Goal: Check status: Check status

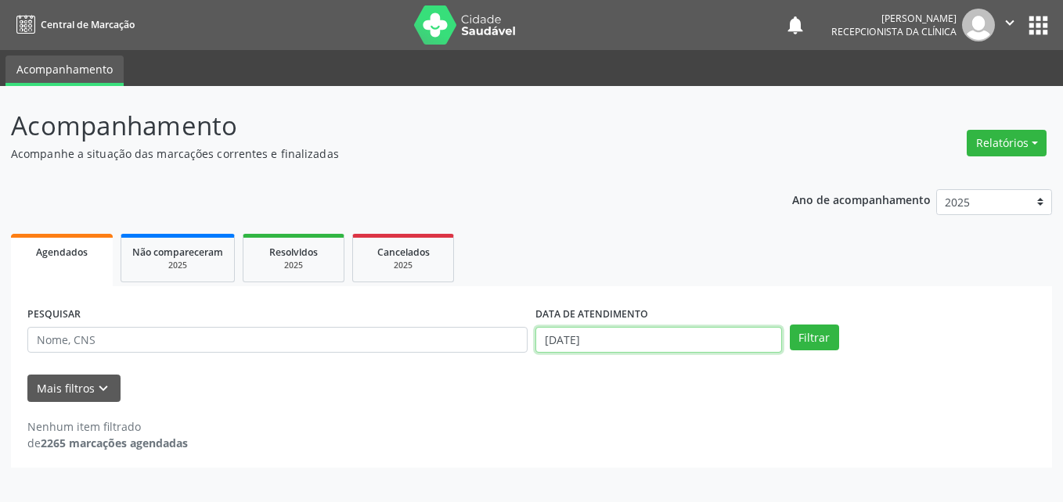
click at [598, 339] on input "[DATE]" at bounding box center [658, 340] width 247 height 27
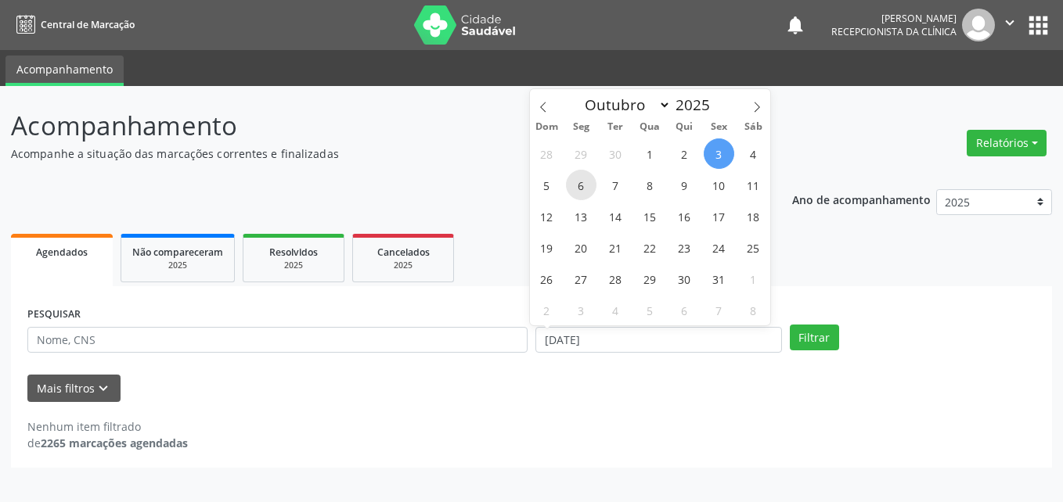
click at [576, 185] on span "6" at bounding box center [581, 185] width 31 height 31
type input "[DATE]"
click at [576, 185] on span "6" at bounding box center [581, 185] width 31 height 31
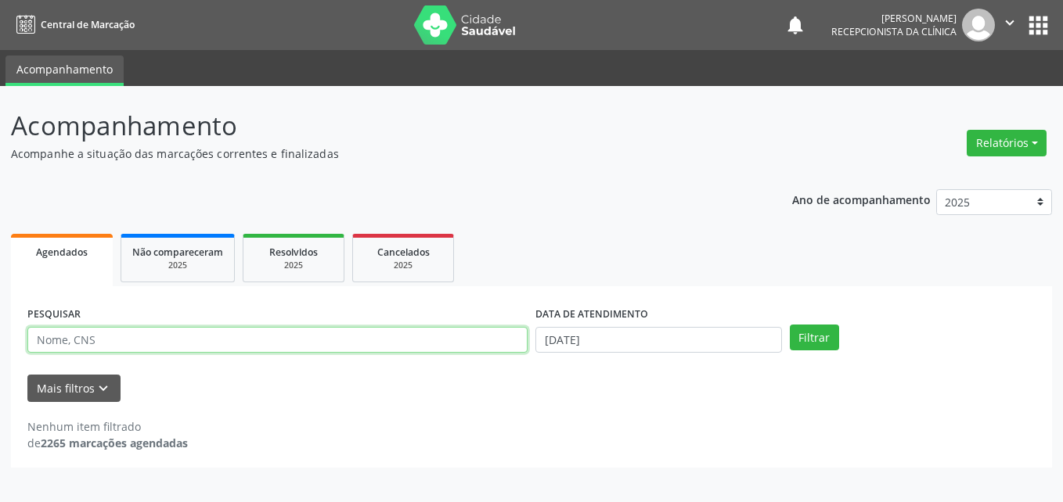
click at [326, 342] on input "text" at bounding box center [277, 340] width 500 height 27
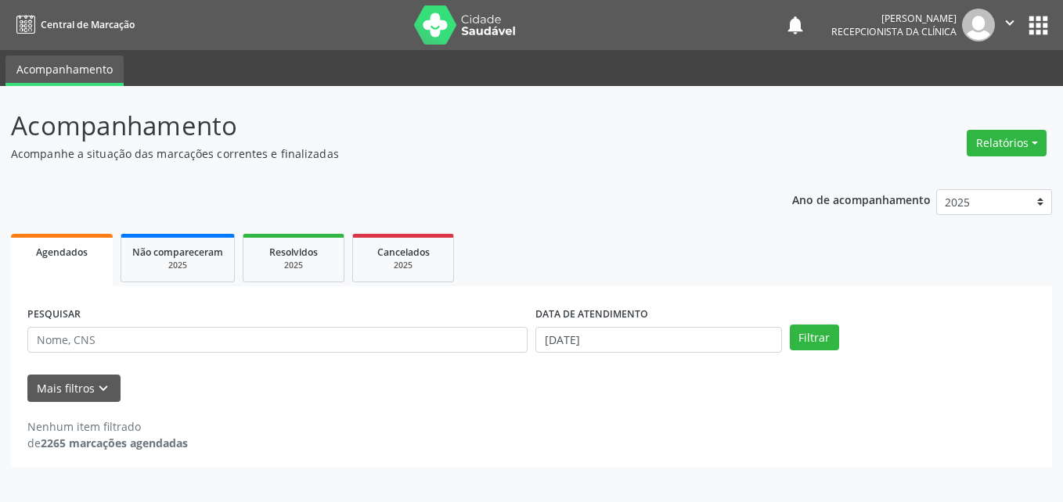
click at [326, 355] on div "PESQUISAR" at bounding box center [277, 333] width 508 height 61
click at [90, 396] on button "Mais filtros keyboard_arrow_down" at bounding box center [73, 388] width 93 height 27
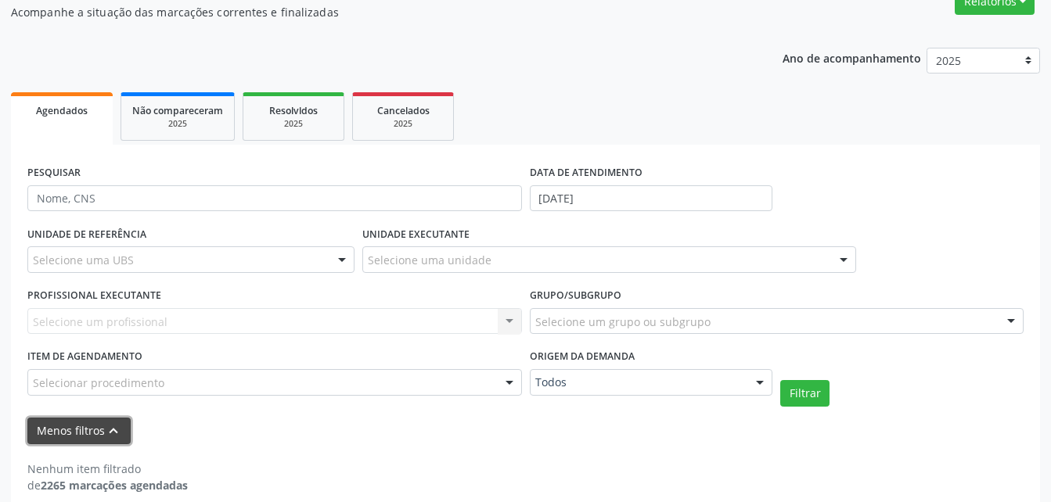
scroll to position [160, 0]
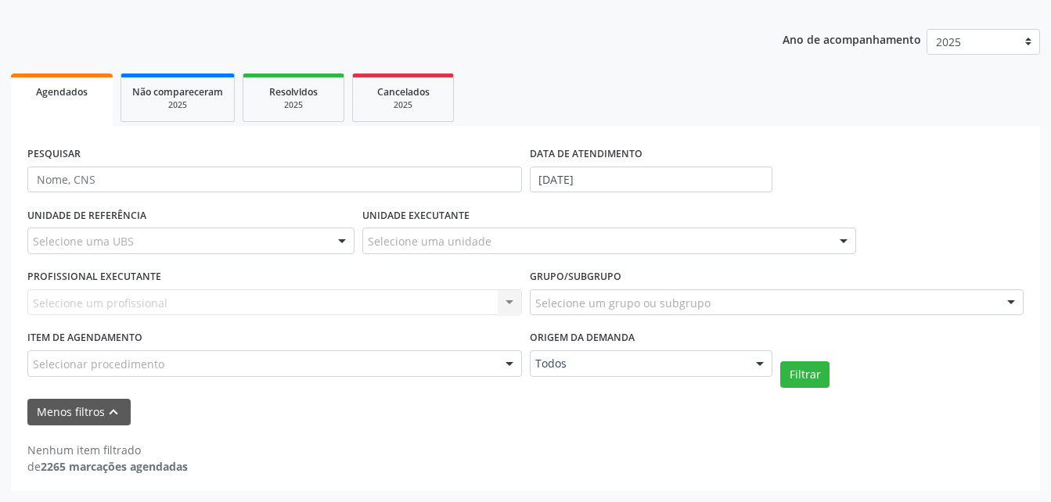
click at [109, 257] on div "UNIDADE DE REFERÊNCIA Selecione uma UBS Todas as UBS Usf do Mutirao Usf Cohab U…" at bounding box center [190, 233] width 335 height 61
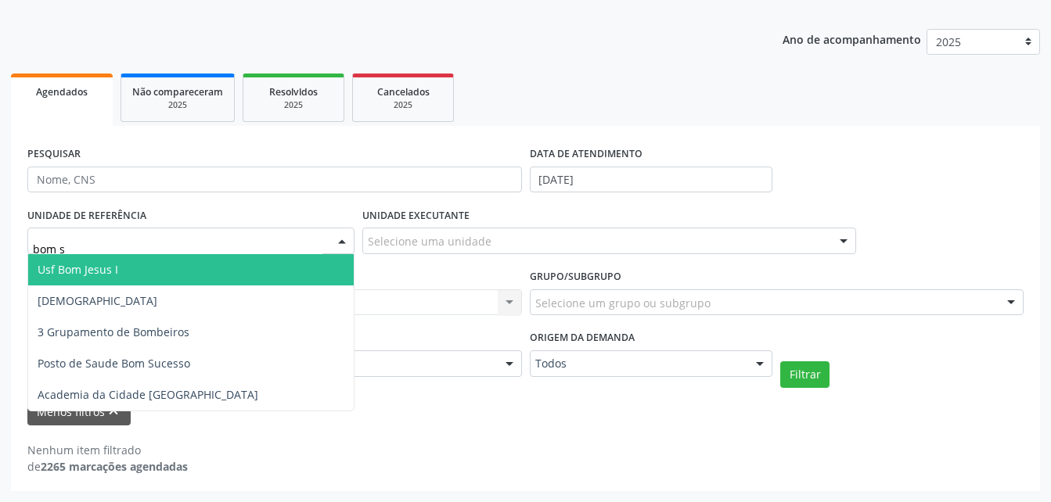
type input "bom su"
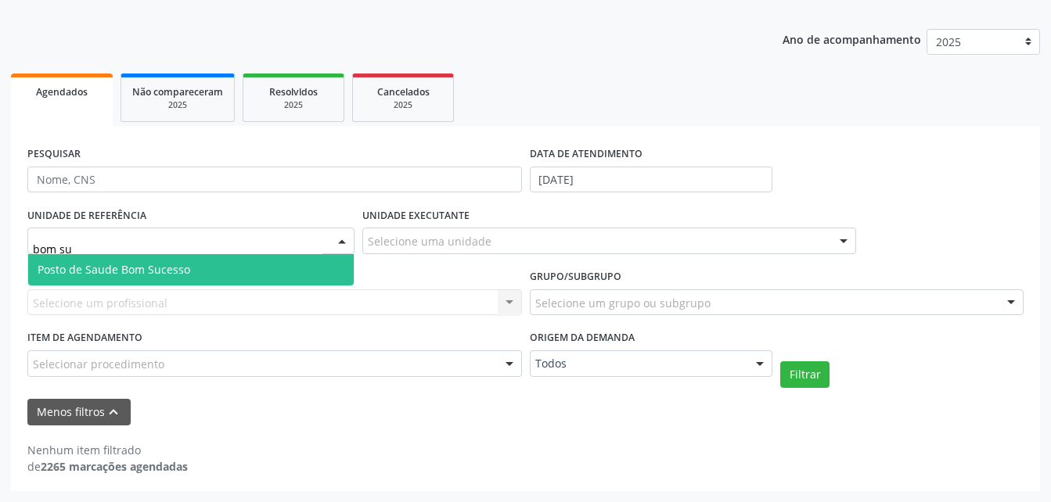
click at [128, 267] on span "Posto de Saude Bom Sucesso" at bounding box center [114, 269] width 153 height 15
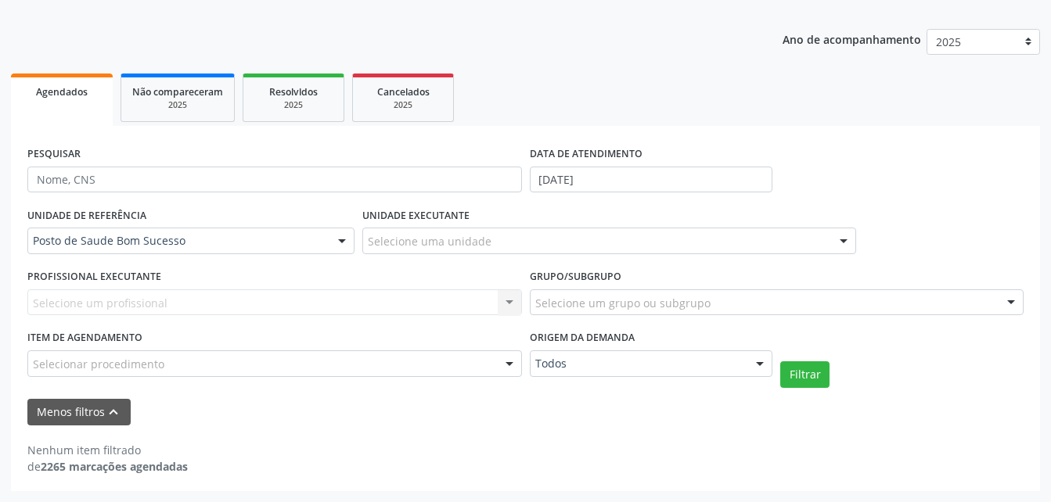
click at [816, 361] on div "UNIDADE DE REFERÊNCIA Posto de Saude Bom Sucesso Todas as UBS Usf do Mutirao Us…" at bounding box center [525, 295] width 1004 height 184
click at [818, 369] on button "Filtrar" at bounding box center [804, 375] width 49 height 27
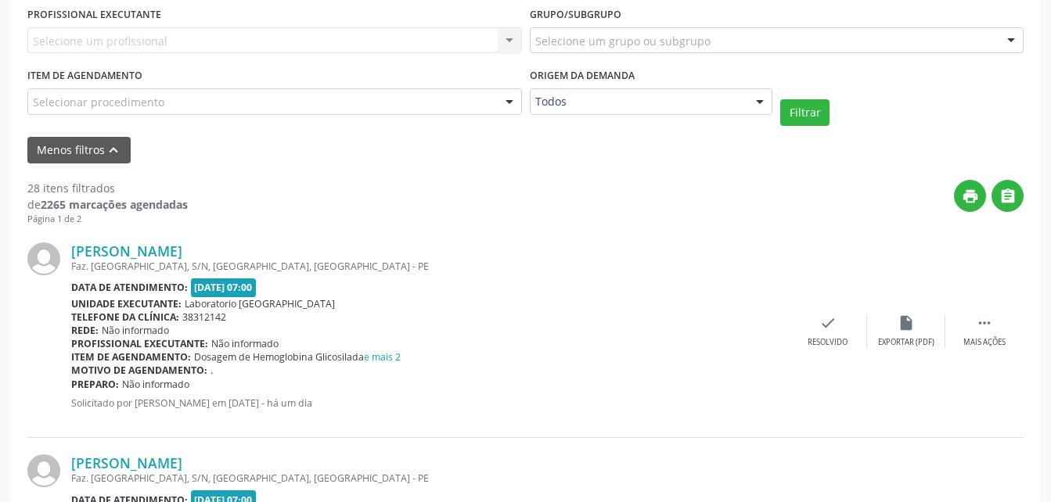
scroll to position [395, 0]
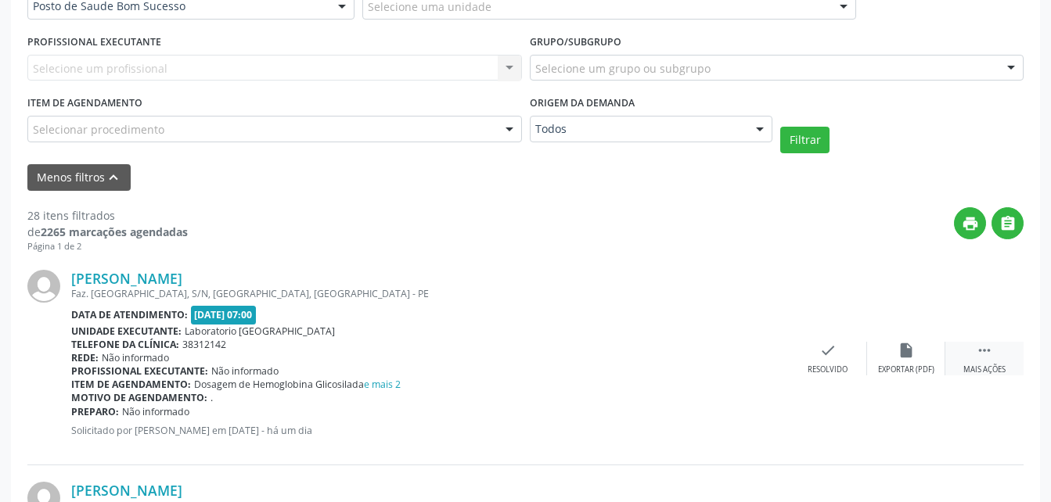
click at [1000, 358] on div " Mais ações" at bounding box center [984, 359] width 78 height 34
click at [754, 353] on icon "print" at bounding box center [749, 350] width 17 height 17
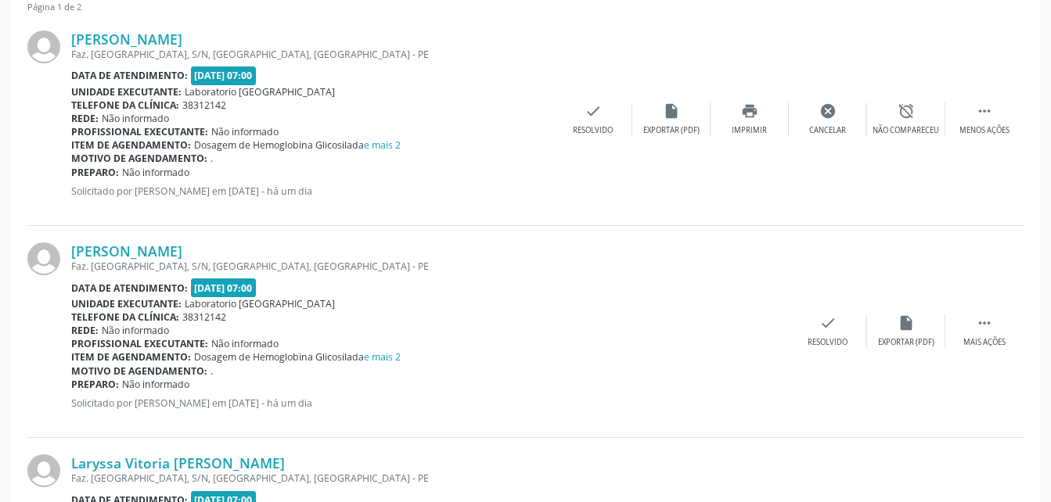
scroll to position [708, 0]
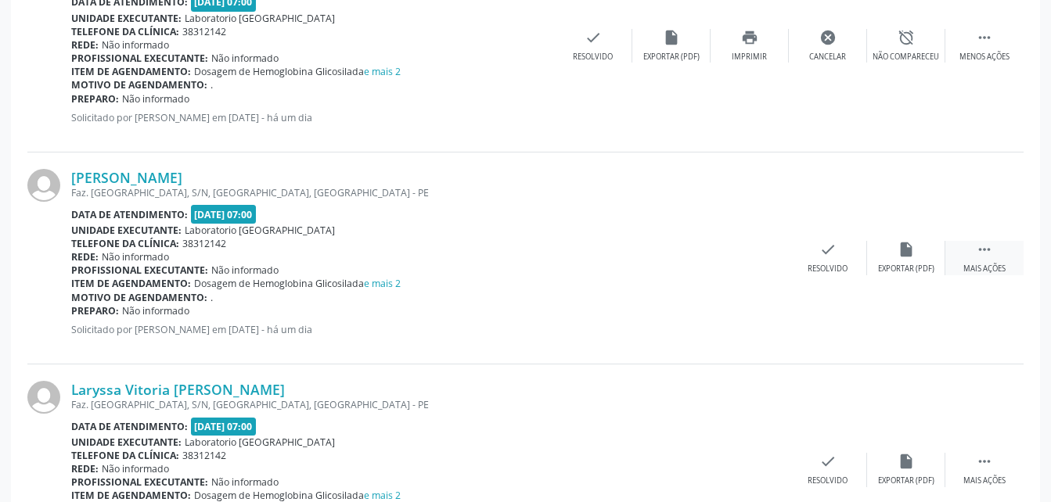
click at [1010, 254] on div " Mais ações" at bounding box center [984, 258] width 78 height 34
click at [756, 251] on icon "print" at bounding box center [749, 249] width 17 height 17
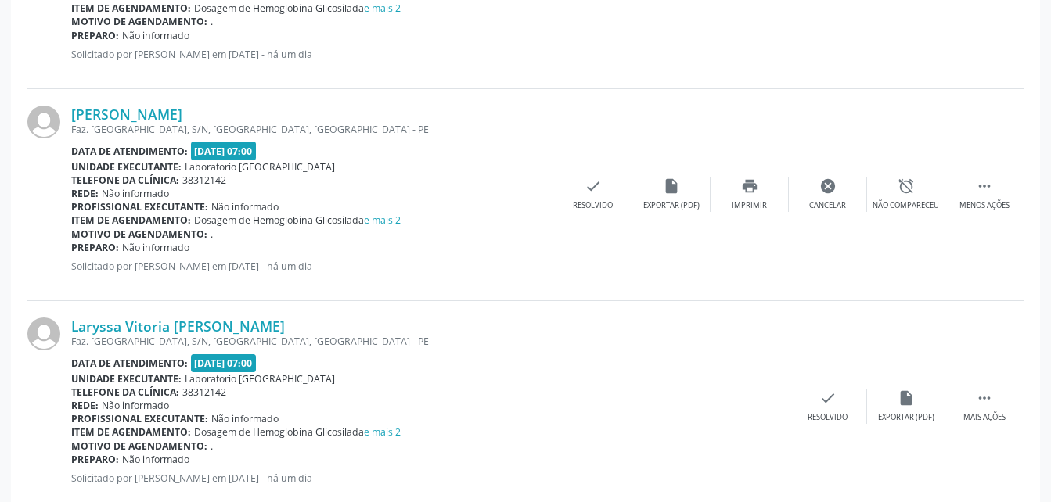
scroll to position [943, 0]
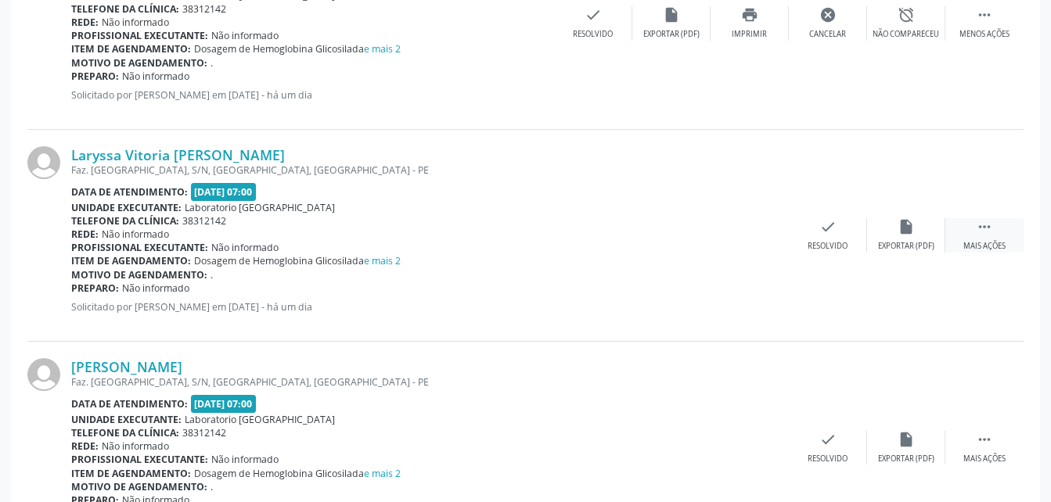
click at [967, 229] on div " Mais ações" at bounding box center [984, 235] width 78 height 34
click at [760, 227] on div "print Imprimir" at bounding box center [750, 235] width 78 height 34
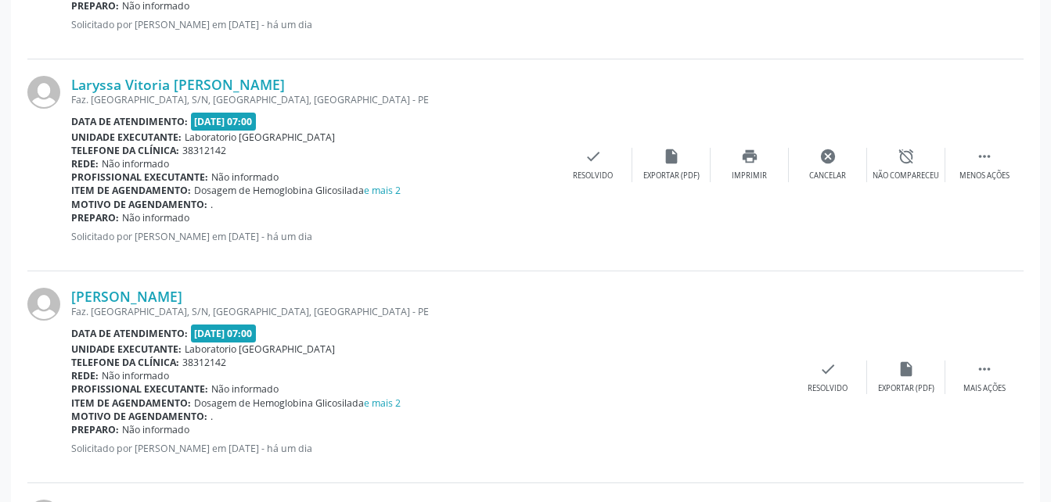
scroll to position [1256, 0]
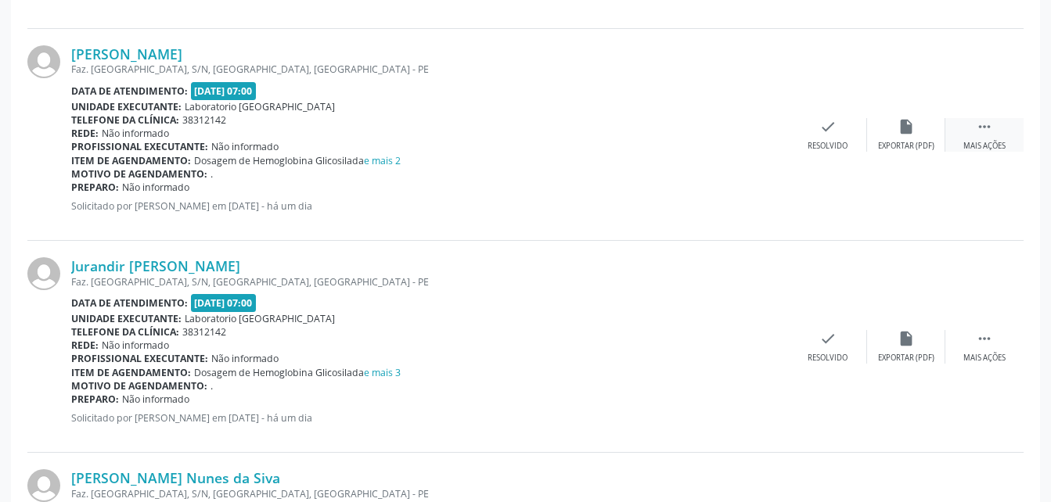
click at [980, 128] on icon "" at bounding box center [984, 126] width 17 height 17
click at [745, 129] on icon "print" at bounding box center [749, 126] width 17 height 17
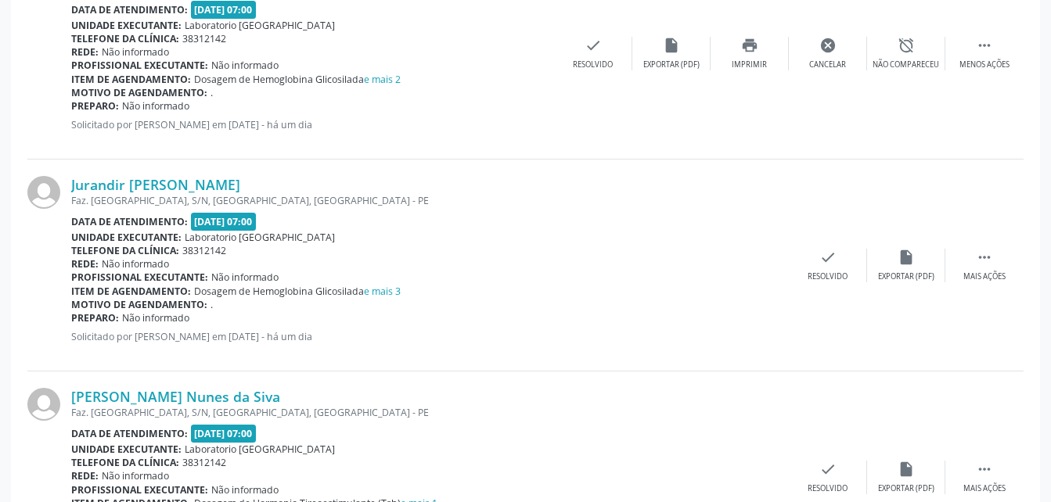
scroll to position [1413, 0]
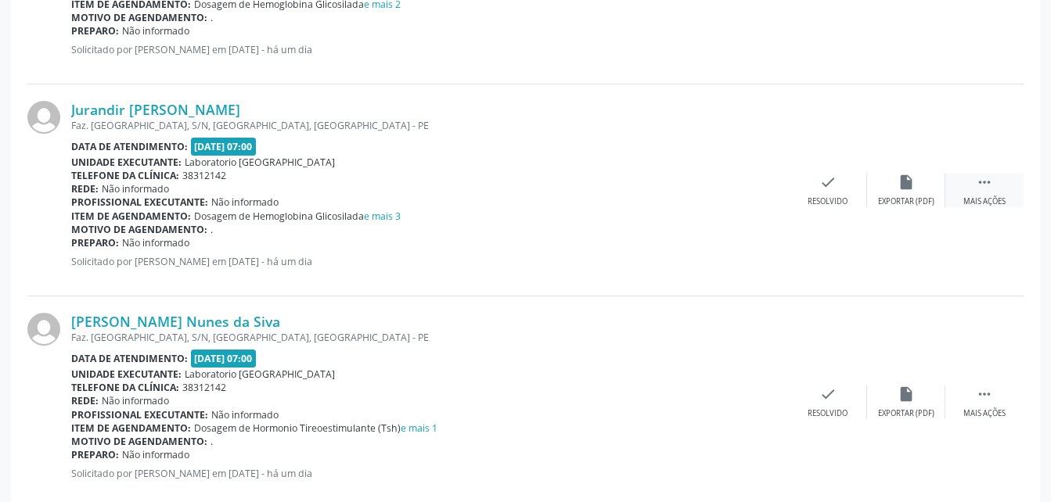
drag, startPoint x: 992, startPoint y: 188, endPoint x: 949, endPoint y: 182, distance: 43.4
click at [992, 188] on icon "" at bounding box center [984, 182] width 17 height 17
click at [750, 185] on icon "print" at bounding box center [749, 182] width 17 height 17
click at [977, 409] on div "Mais ações" at bounding box center [984, 414] width 42 height 11
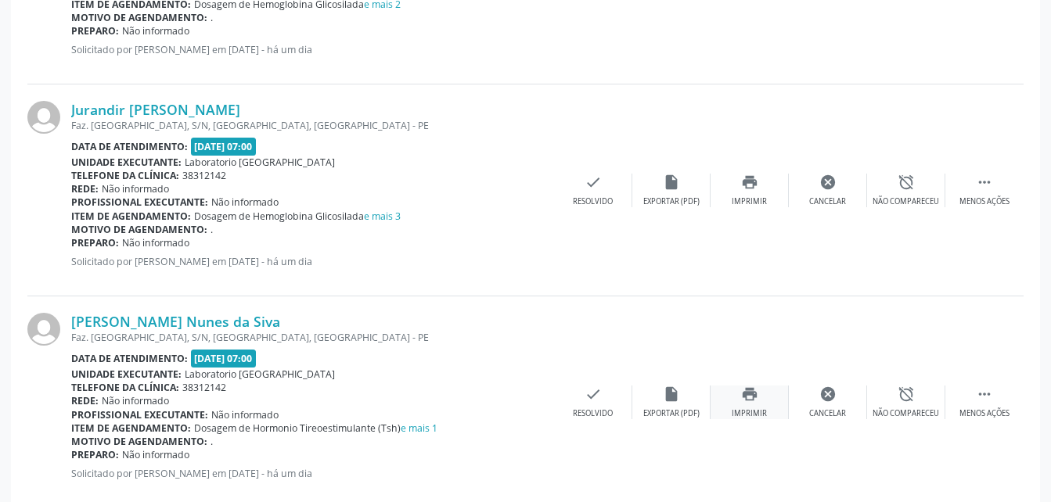
click at [751, 395] on icon "print" at bounding box center [749, 394] width 17 height 17
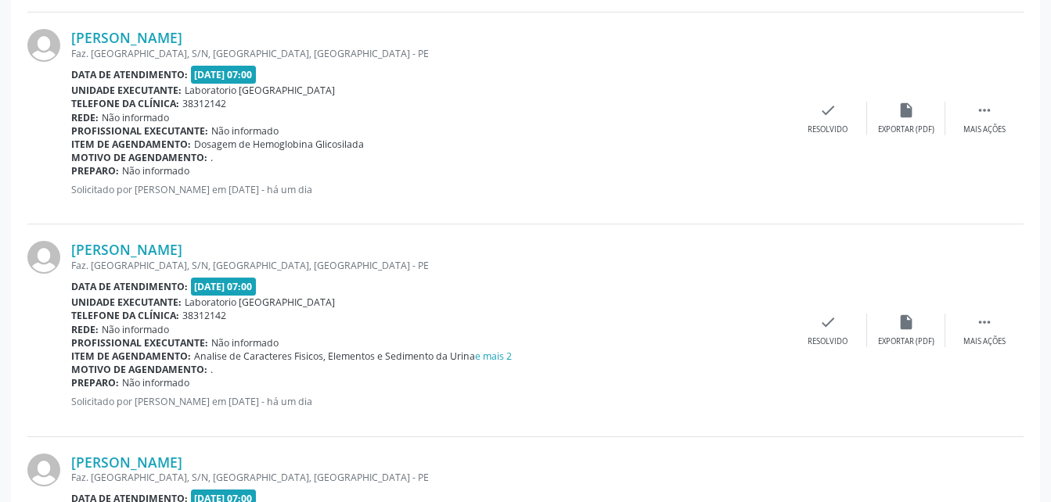
scroll to position [1882, 0]
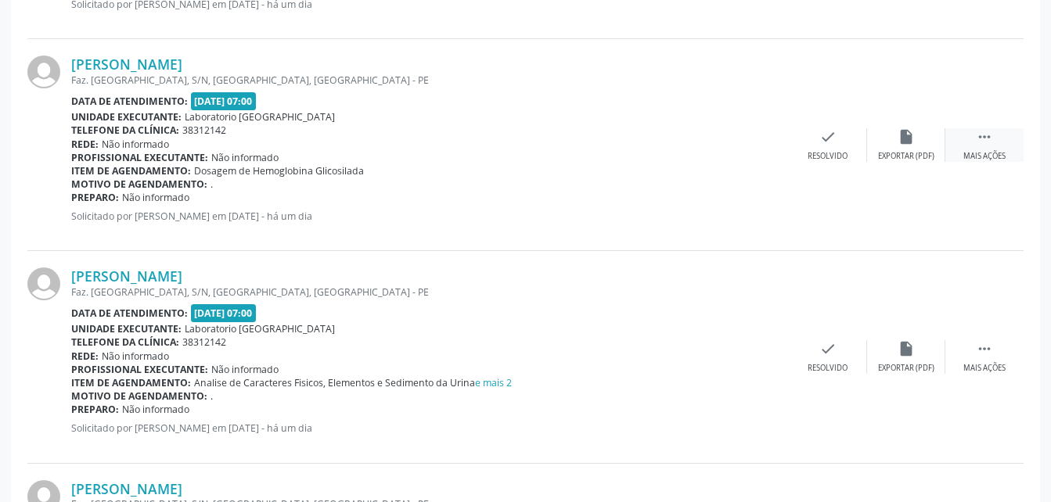
click at [1000, 132] on div " Mais ações" at bounding box center [984, 145] width 78 height 34
click at [745, 139] on icon "print" at bounding box center [749, 136] width 17 height 17
drag, startPoint x: 986, startPoint y: 355, endPoint x: 954, endPoint y: 356, distance: 32.1
click at [986, 356] on icon "" at bounding box center [984, 348] width 17 height 17
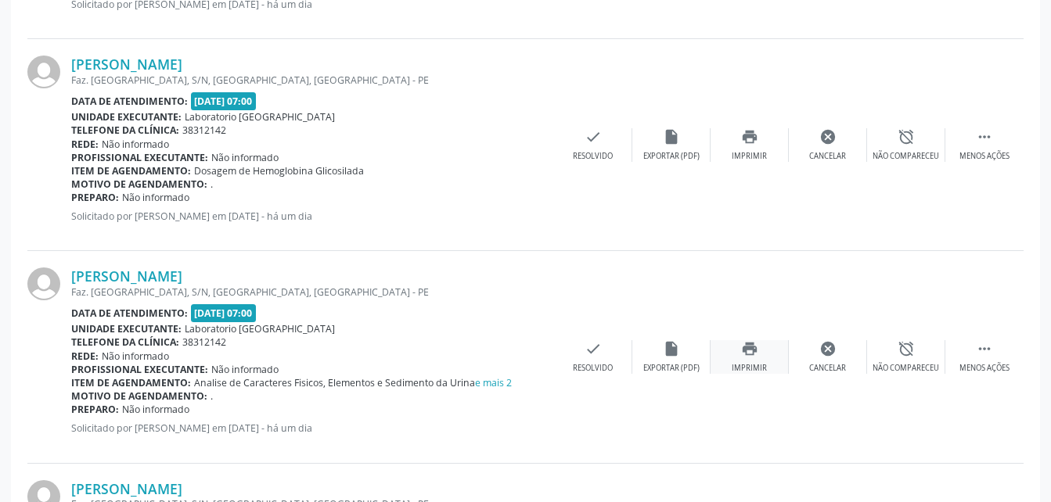
click at [732, 354] on div "print Imprimir" at bounding box center [750, 357] width 78 height 34
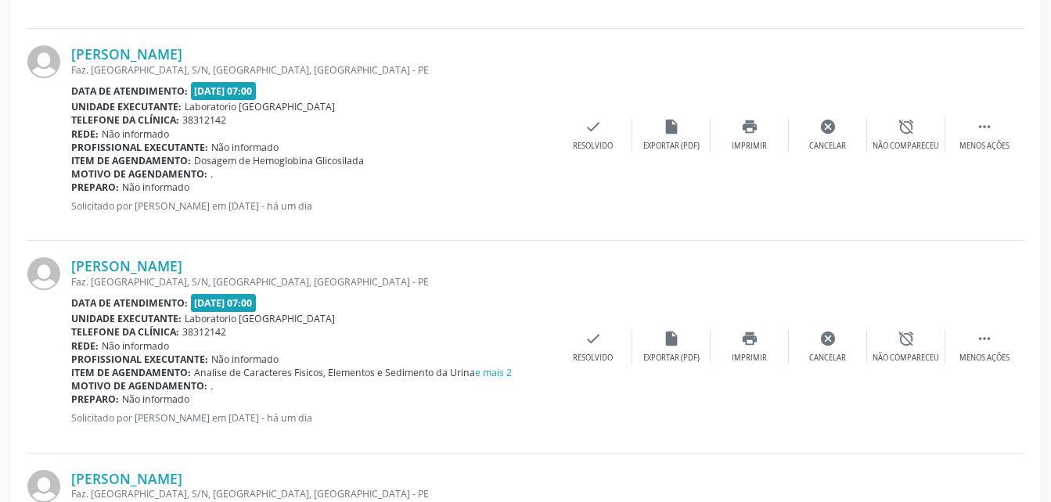
scroll to position [1961, 0]
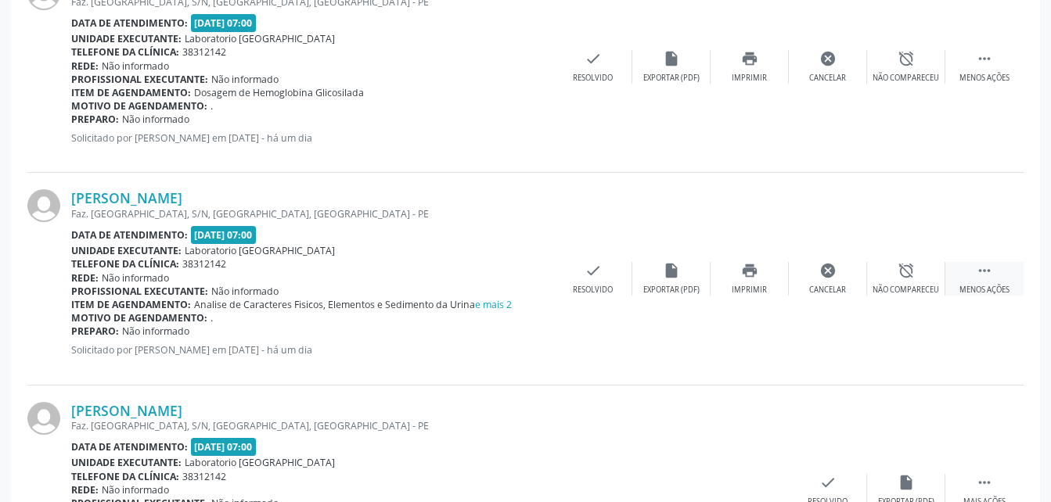
click at [969, 272] on div " Menos ações" at bounding box center [984, 279] width 78 height 34
click at [987, 276] on icon "" at bounding box center [984, 270] width 17 height 17
click at [729, 266] on div "print Imprimir" at bounding box center [750, 279] width 78 height 34
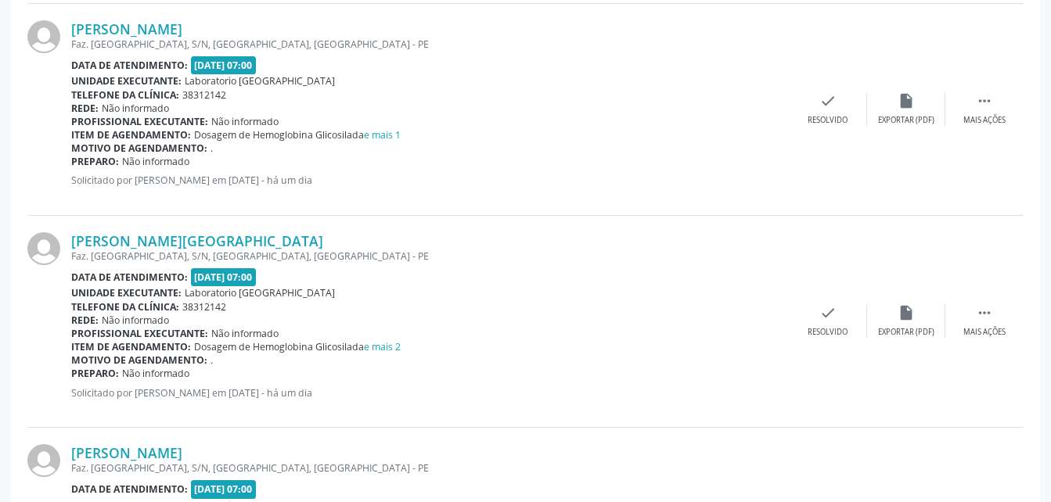
scroll to position [2352, 0]
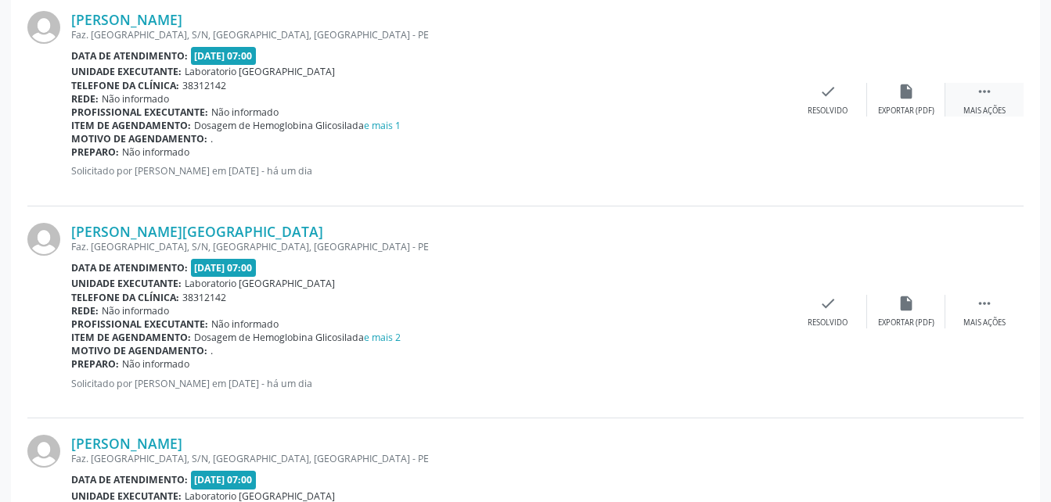
click at [978, 98] on icon "" at bounding box center [984, 91] width 17 height 17
click at [745, 93] on icon "print" at bounding box center [749, 91] width 17 height 17
drag, startPoint x: 991, startPoint y: 300, endPoint x: 970, endPoint y: 301, distance: 21.2
click at [991, 300] on icon "" at bounding box center [984, 303] width 17 height 17
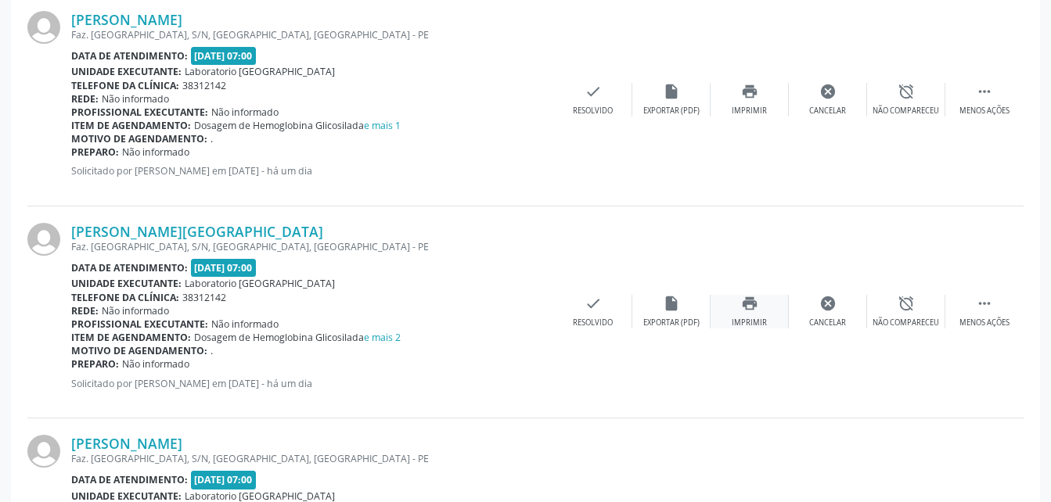
click at [750, 305] on icon "print" at bounding box center [749, 303] width 17 height 17
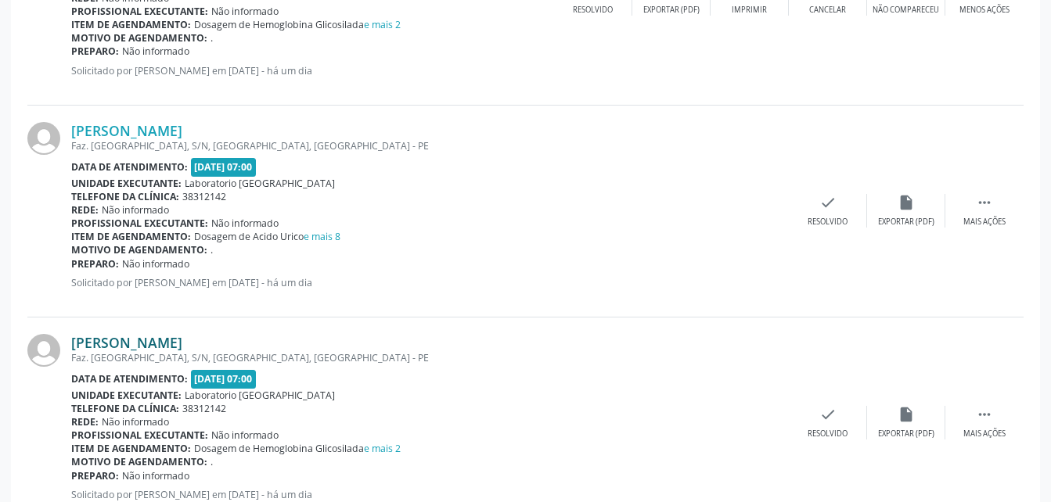
scroll to position [2743, 0]
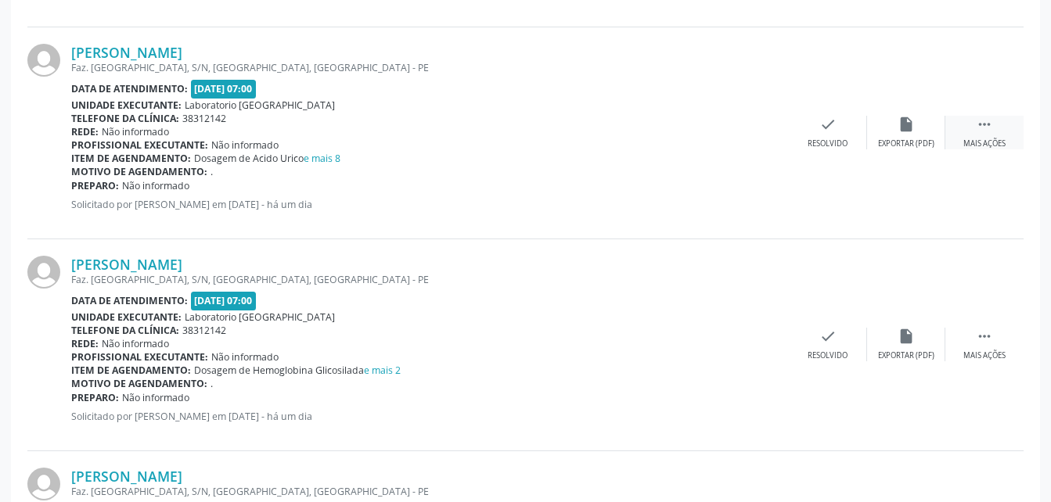
drag, startPoint x: 983, startPoint y: 130, endPoint x: 960, endPoint y: 129, distance: 22.7
click at [983, 130] on icon "" at bounding box center [984, 124] width 17 height 17
click at [744, 125] on icon "print" at bounding box center [749, 124] width 17 height 17
click at [981, 337] on icon "" at bounding box center [984, 336] width 17 height 17
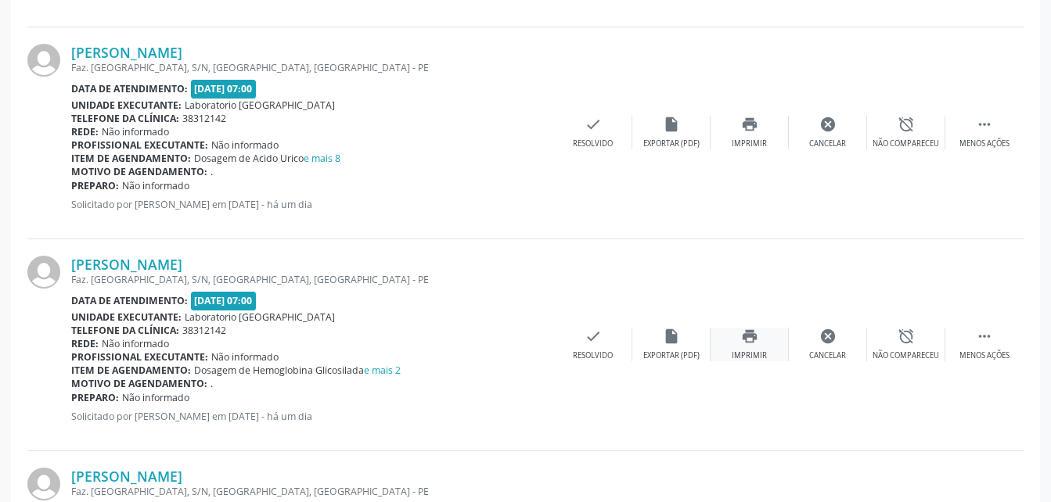
click at [755, 342] on icon "print" at bounding box center [749, 336] width 17 height 17
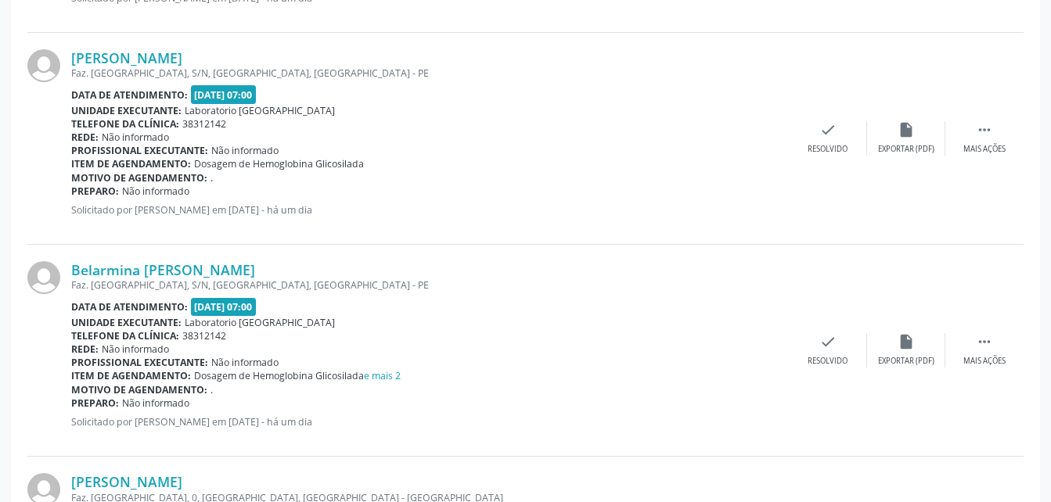
scroll to position [3135, 0]
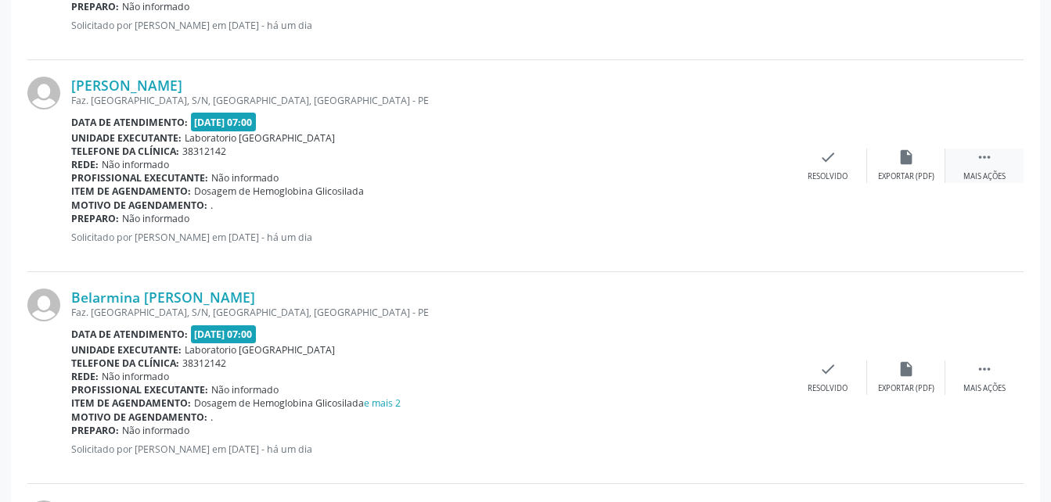
click at [1000, 167] on div " Mais ações" at bounding box center [984, 166] width 78 height 34
click at [759, 167] on div "print Imprimir" at bounding box center [750, 166] width 78 height 34
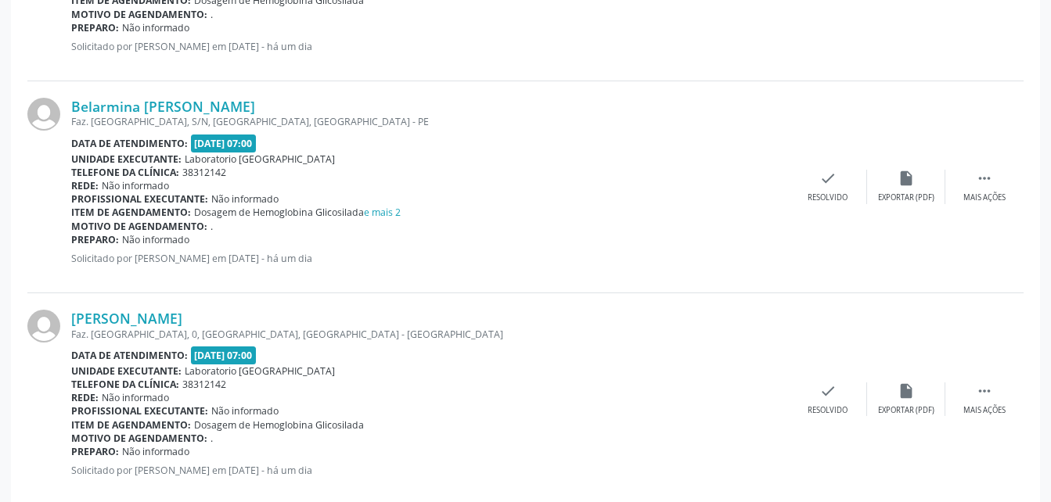
scroll to position [3369, 0]
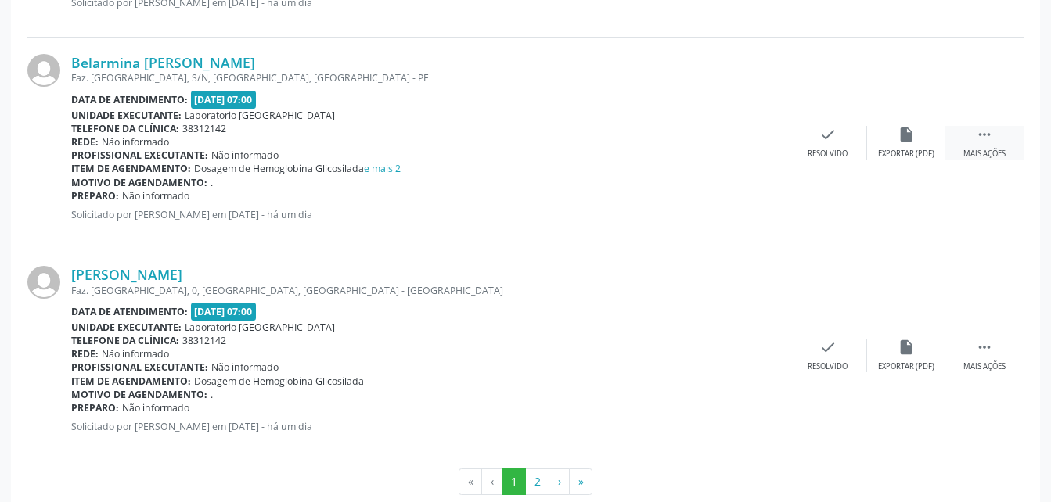
click at [993, 140] on div " Mais ações" at bounding box center [984, 143] width 78 height 34
click at [734, 149] on div "Imprimir" at bounding box center [749, 154] width 35 height 11
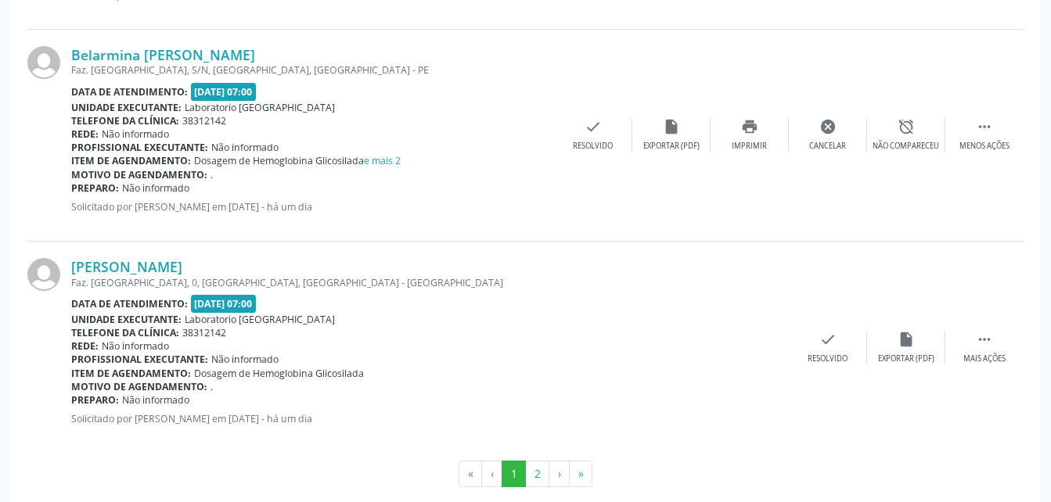
scroll to position [3401, 0]
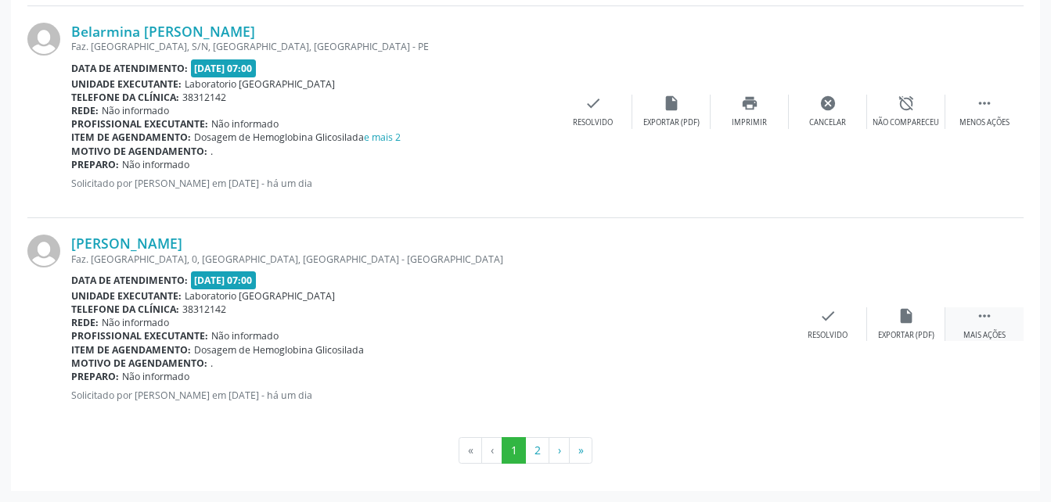
click at [992, 328] on div " Mais ações" at bounding box center [984, 325] width 78 height 34
click at [744, 312] on icon "print" at bounding box center [749, 316] width 17 height 17
click at [536, 451] on button "2" at bounding box center [537, 451] width 24 height 27
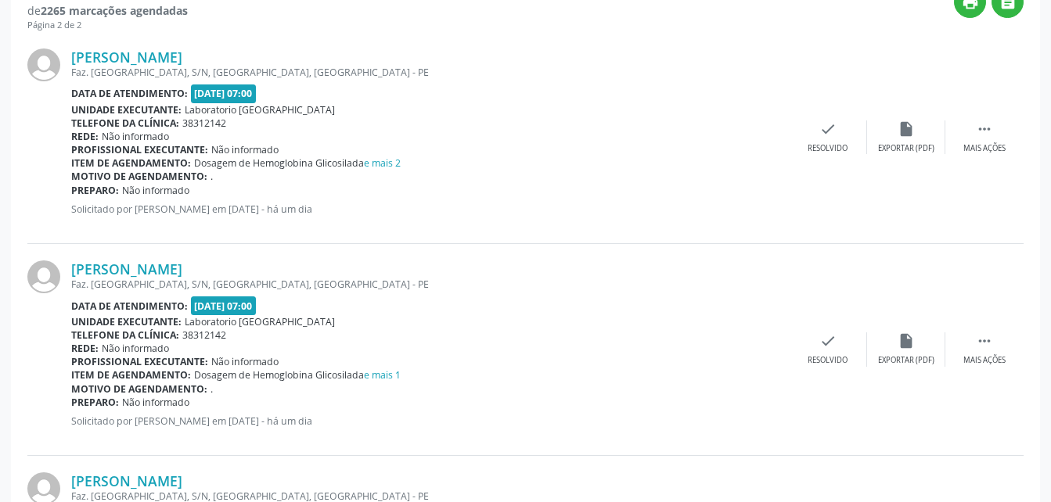
scroll to position [626, 0]
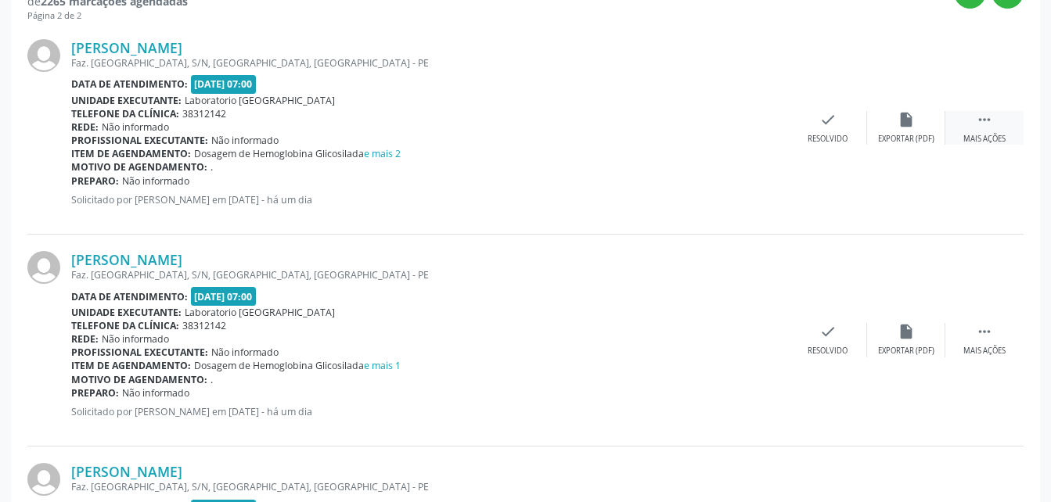
click at [999, 124] on div " Mais ações" at bounding box center [984, 128] width 78 height 34
click at [757, 114] on icon "print" at bounding box center [749, 119] width 17 height 17
drag, startPoint x: 993, startPoint y: 334, endPoint x: 962, endPoint y: 334, distance: 31.3
click at [993, 334] on div " Mais ações" at bounding box center [984, 340] width 78 height 34
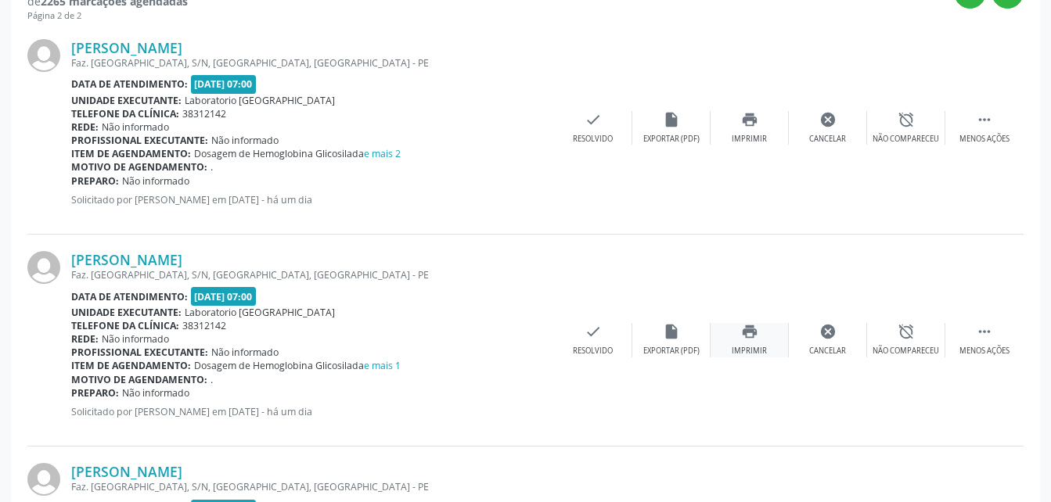
click at [746, 337] on icon "print" at bounding box center [749, 331] width 17 height 17
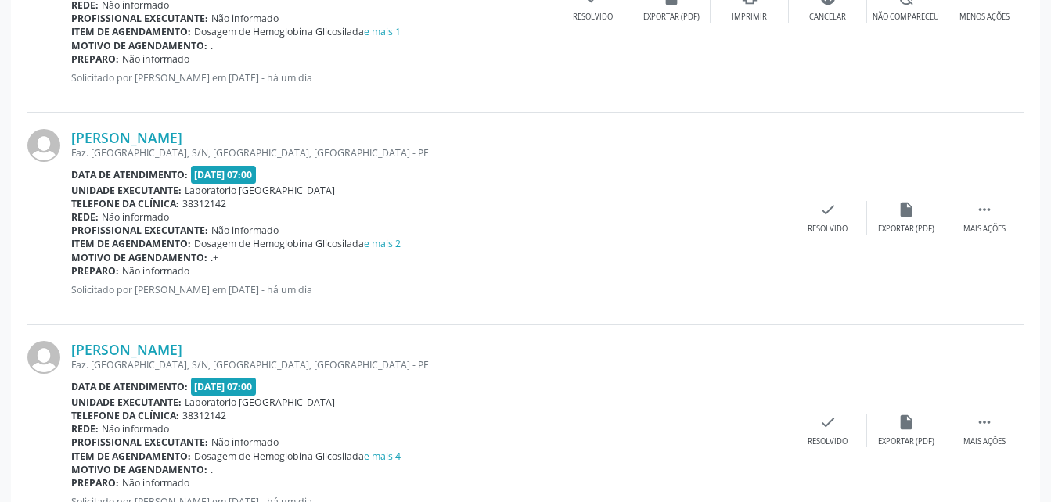
scroll to position [1017, 0]
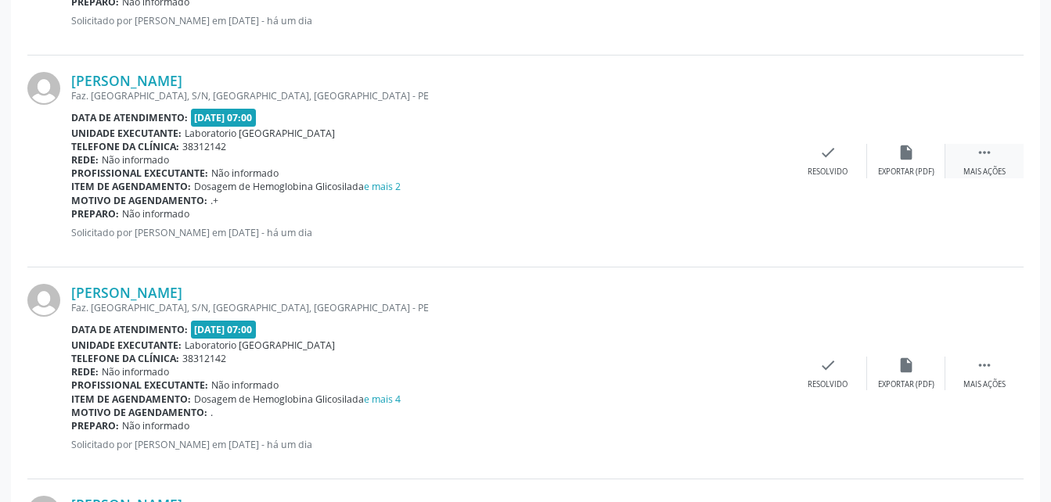
click at [994, 149] on div " Mais ações" at bounding box center [984, 161] width 78 height 34
click at [758, 153] on div "print Imprimir" at bounding box center [750, 161] width 78 height 34
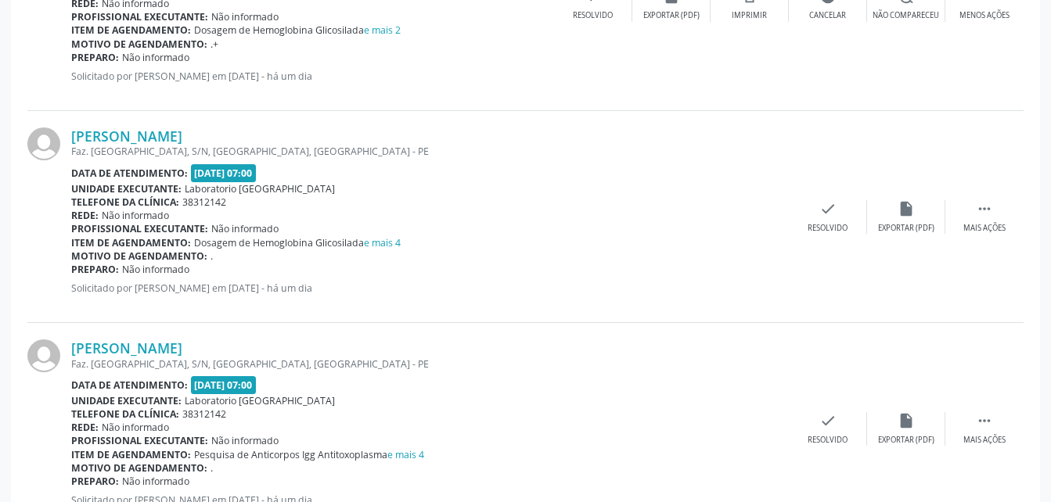
scroll to position [1331, 0]
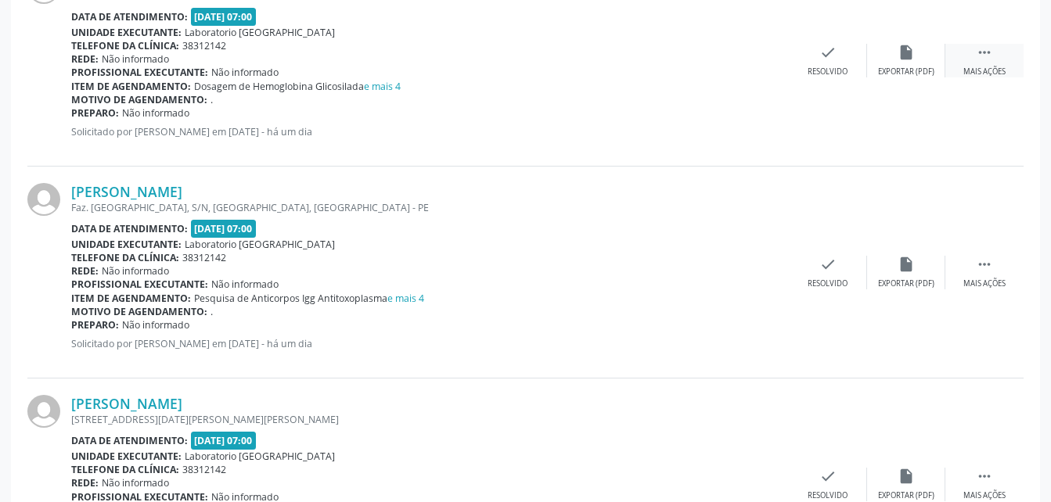
drag, startPoint x: 981, startPoint y: 48, endPoint x: 960, endPoint y: 56, distance: 23.3
click at [981, 48] on icon "" at bounding box center [984, 52] width 17 height 17
click at [737, 45] on div "print Imprimir" at bounding box center [750, 61] width 78 height 34
click at [979, 265] on icon "" at bounding box center [984, 264] width 17 height 17
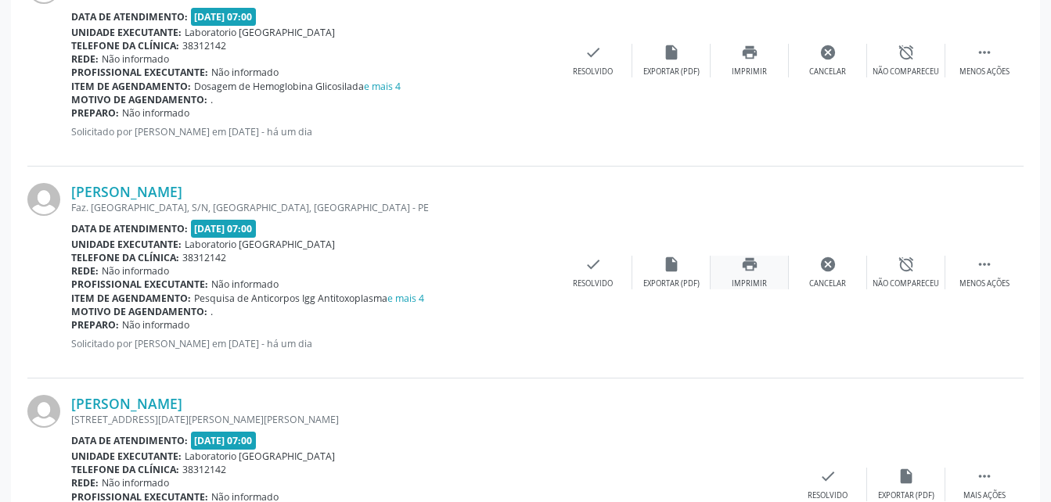
click at [724, 265] on div "print Imprimir" at bounding box center [750, 273] width 78 height 34
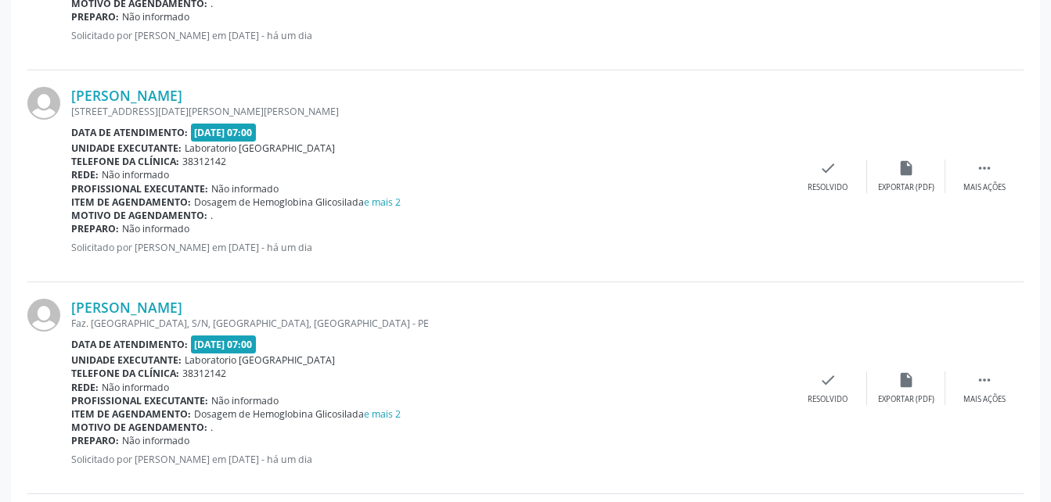
scroll to position [1644, 0]
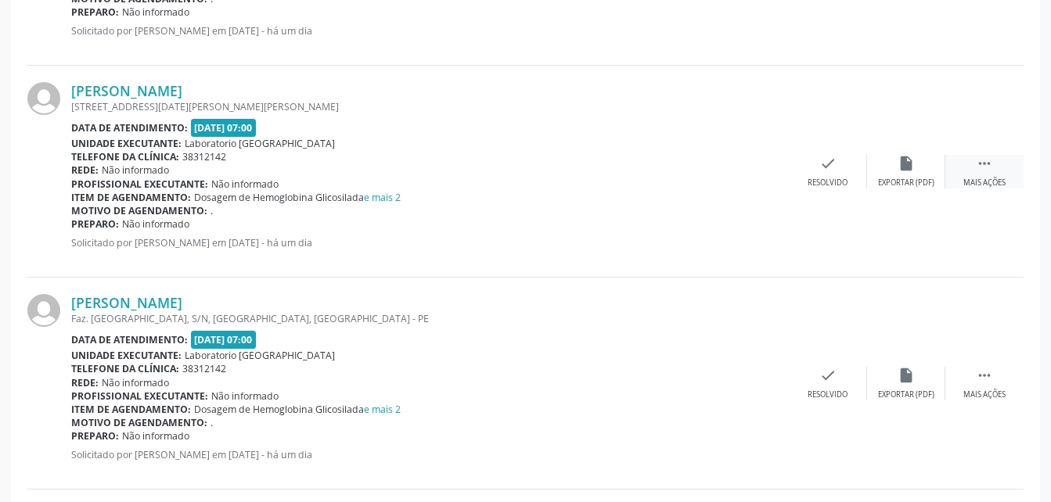
click at [984, 161] on icon "" at bounding box center [984, 163] width 17 height 17
click at [744, 164] on icon "print" at bounding box center [749, 163] width 17 height 17
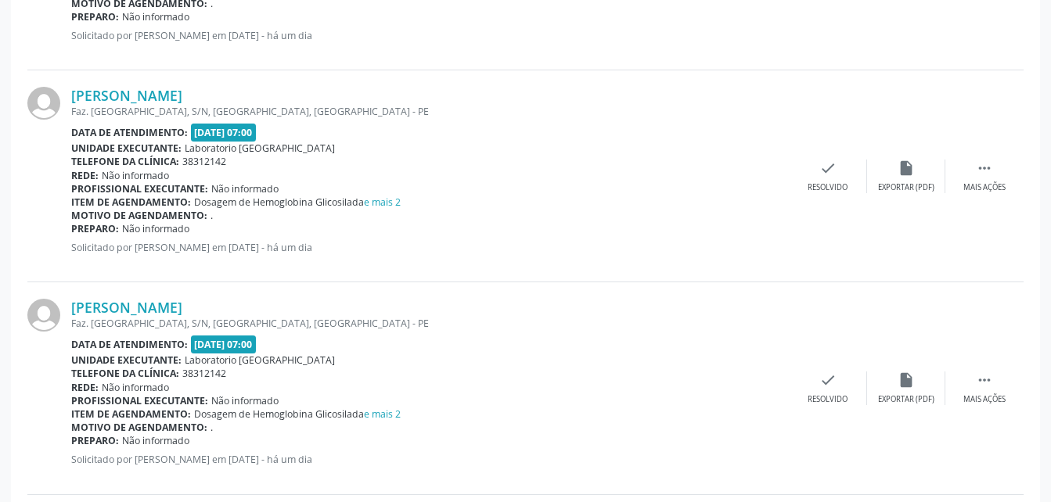
scroll to position [1878, 0]
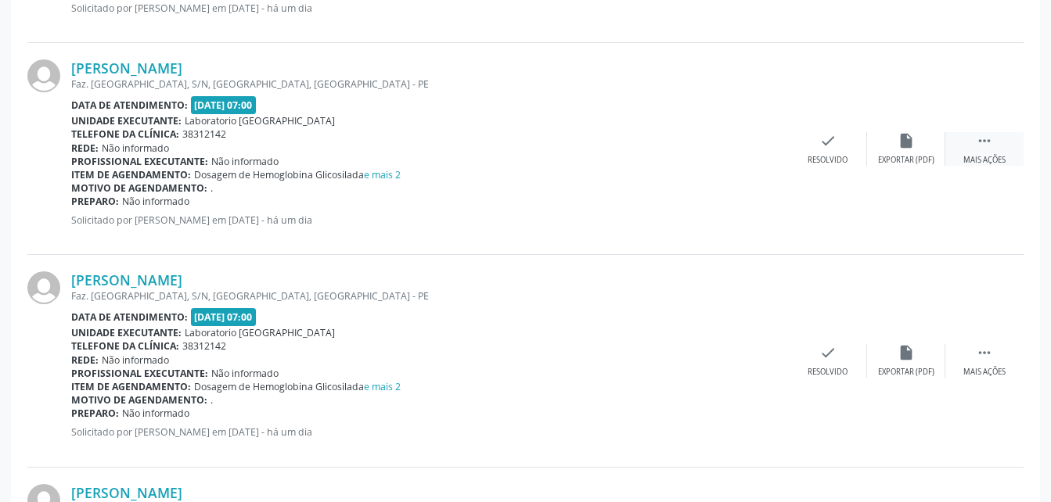
click at [982, 152] on div " Mais ações" at bounding box center [984, 149] width 78 height 34
click at [746, 148] on icon "print" at bounding box center [749, 140] width 17 height 17
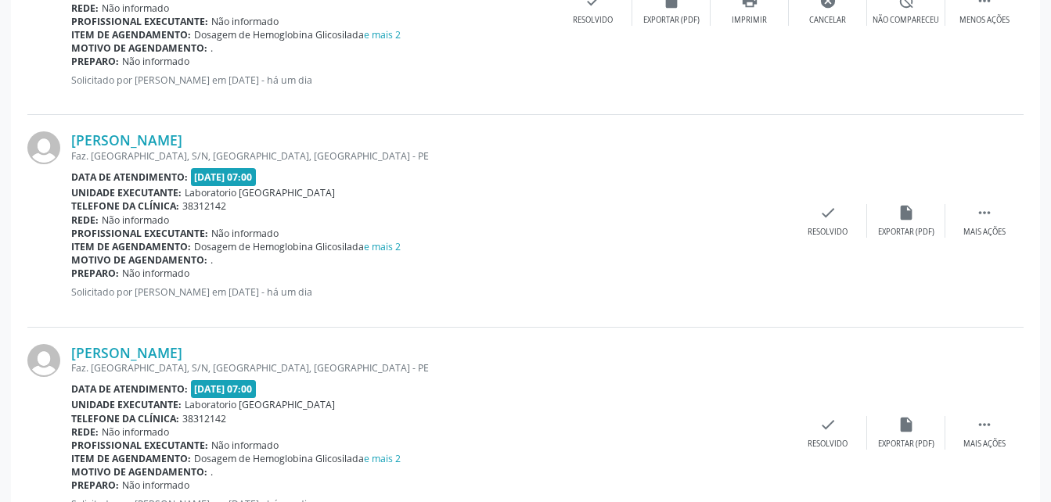
scroll to position [2035, 0]
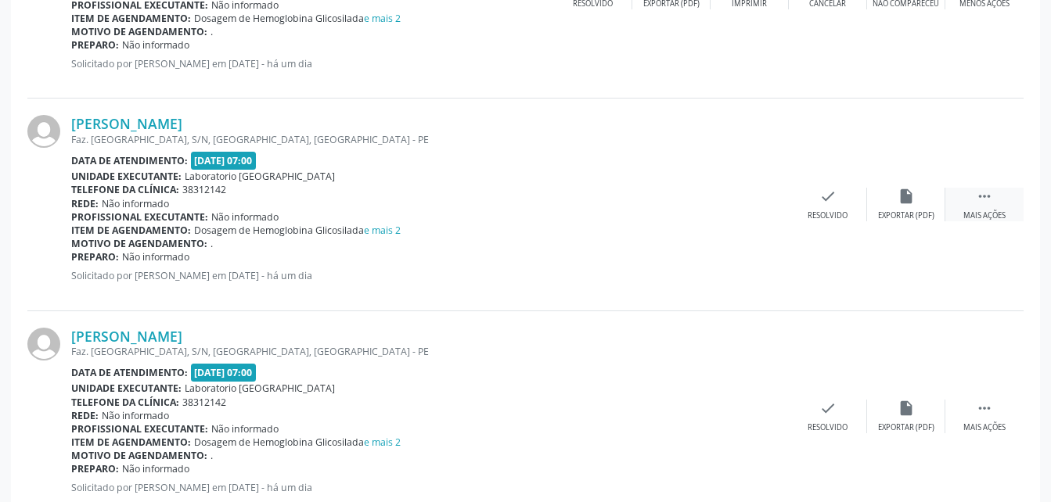
drag, startPoint x: 985, startPoint y: 194, endPoint x: 946, endPoint y: 196, distance: 39.2
click at [985, 193] on icon "" at bounding box center [984, 196] width 17 height 17
click at [752, 203] on icon "print" at bounding box center [749, 196] width 17 height 17
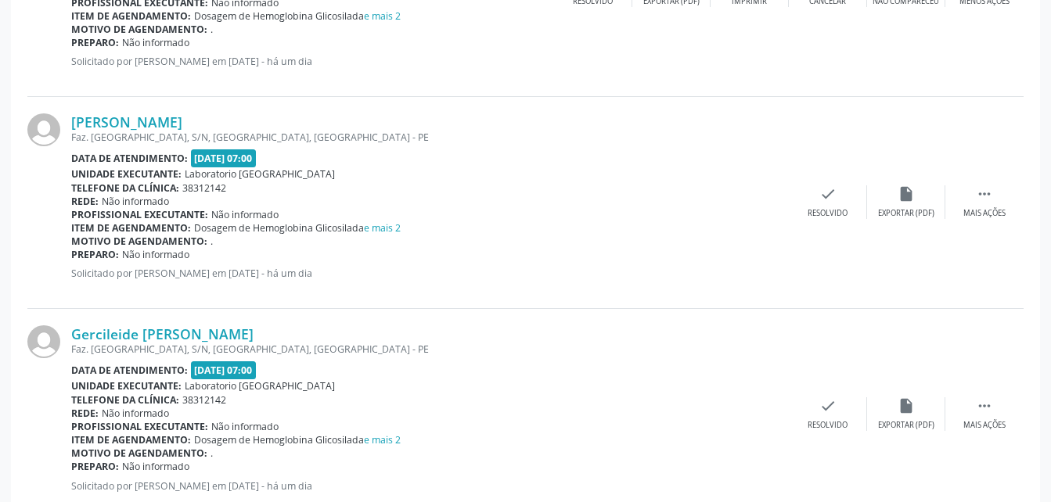
scroll to position [2348, 0]
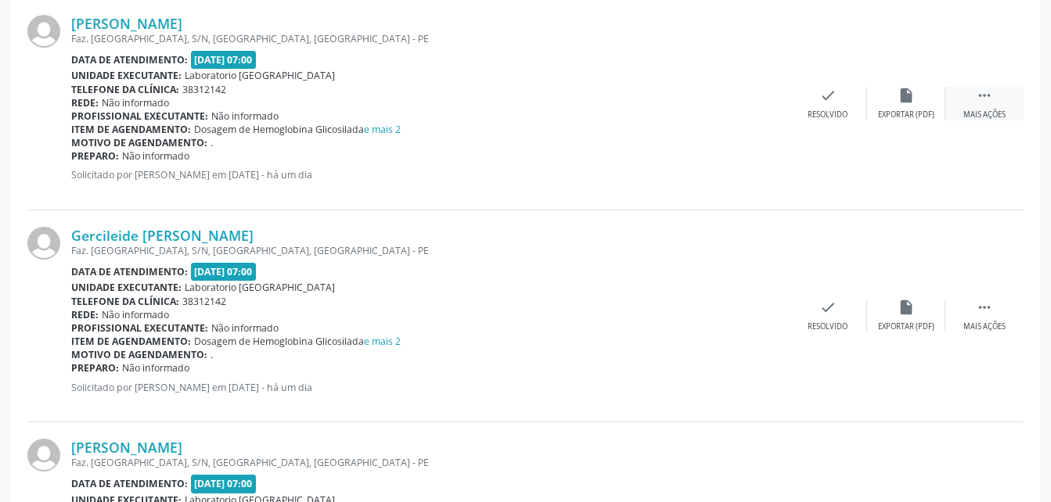
drag, startPoint x: 972, startPoint y: 99, endPoint x: 959, endPoint y: 103, distance: 13.9
click at [972, 99] on div " Mais ações" at bounding box center [984, 104] width 78 height 34
click at [773, 100] on div "print Imprimir" at bounding box center [750, 104] width 78 height 34
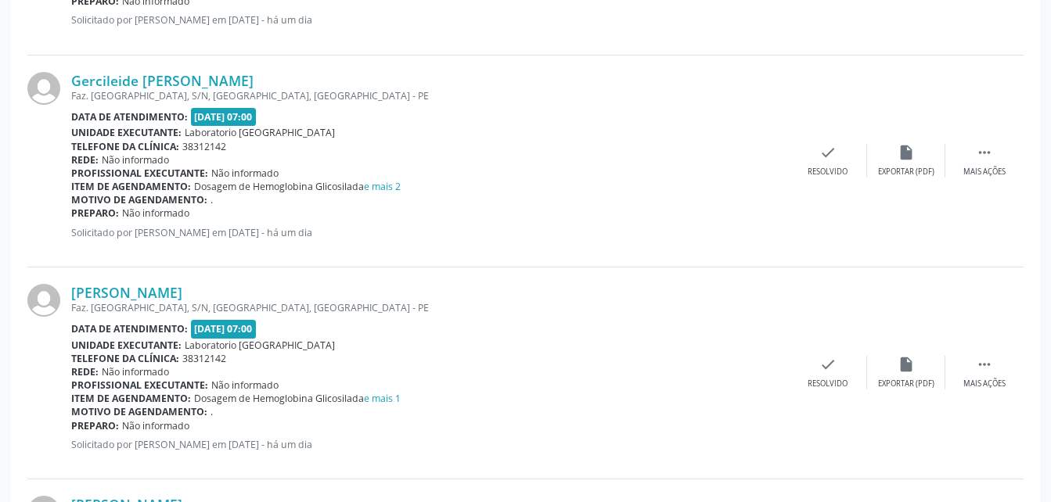
scroll to position [2505, 0]
click at [971, 152] on div " Mais ações" at bounding box center [984, 159] width 78 height 34
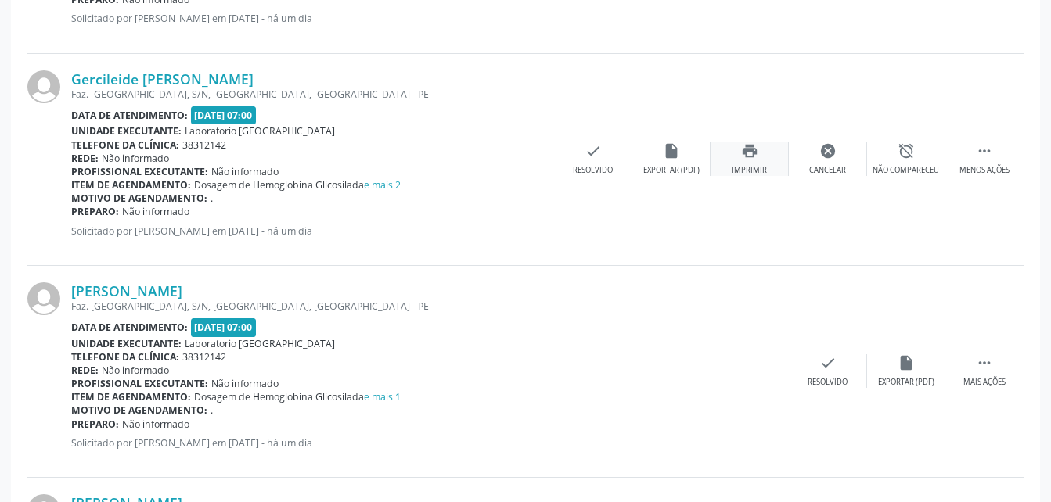
click at [759, 154] on div "print Imprimir" at bounding box center [750, 159] width 78 height 34
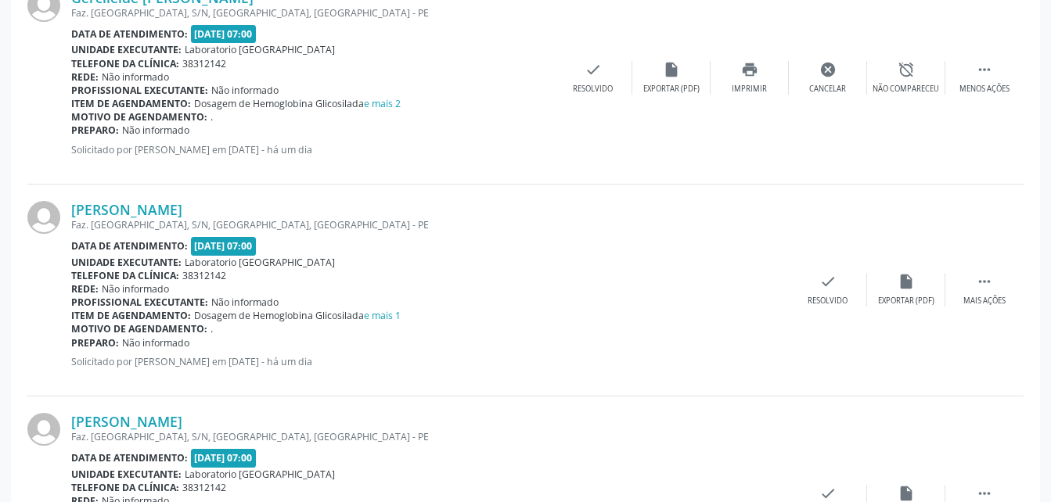
scroll to position [2661, 0]
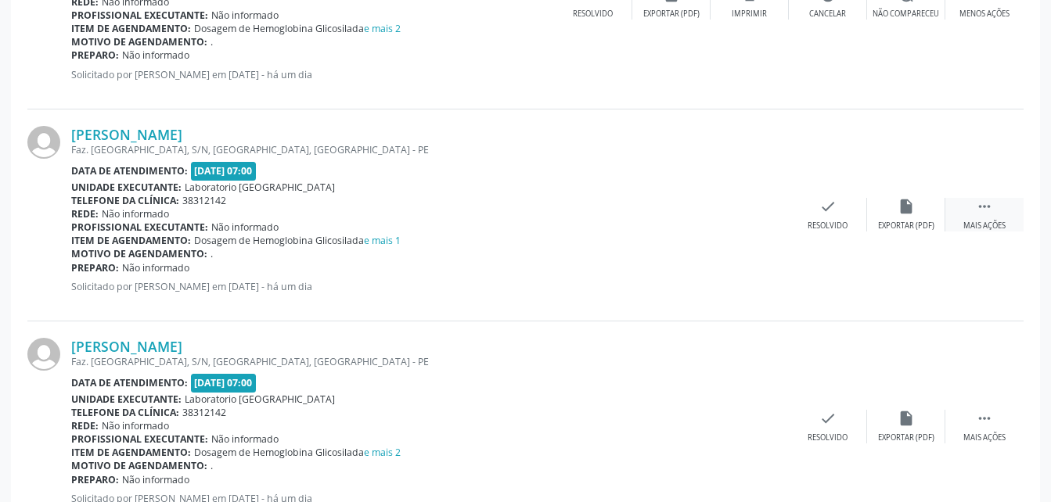
drag, startPoint x: 977, startPoint y: 217, endPoint x: 953, endPoint y: 218, distance: 23.5
click at [977, 217] on div " Mais ações" at bounding box center [984, 215] width 78 height 34
click at [738, 210] on div "print Imprimir" at bounding box center [750, 215] width 78 height 34
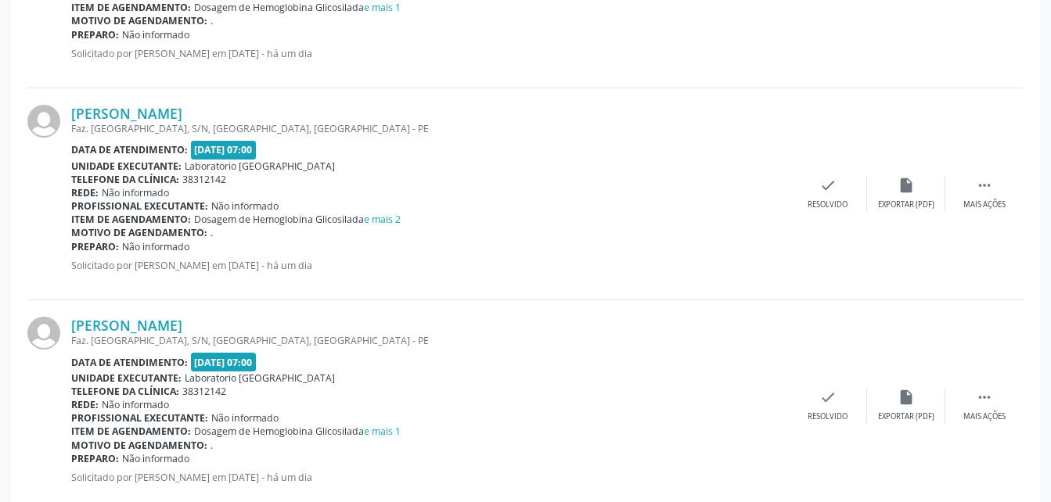
scroll to position [2896, 0]
click at [990, 188] on icon "" at bounding box center [984, 183] width 17 height 17
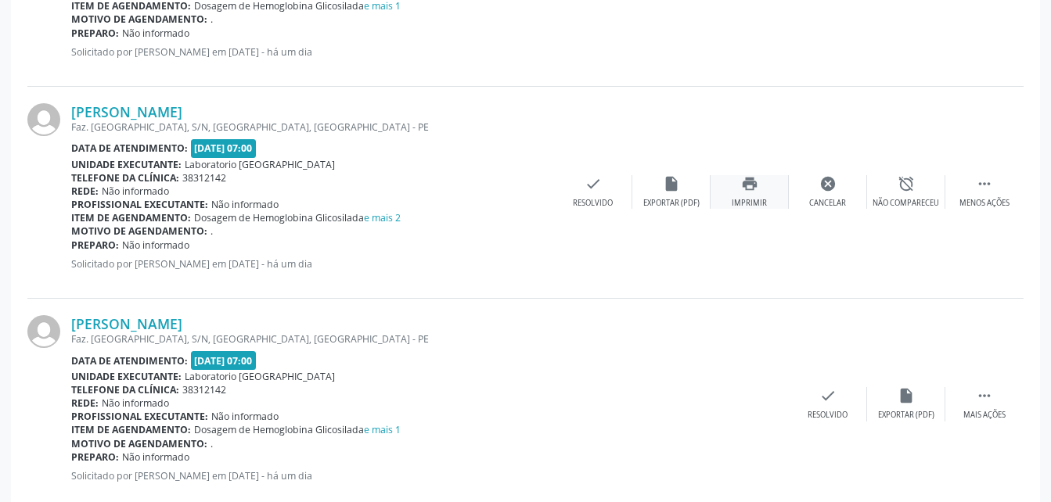
click at [735, 181] on div "print Imprimir" at bounding box center [750, 192] width 78 height 34
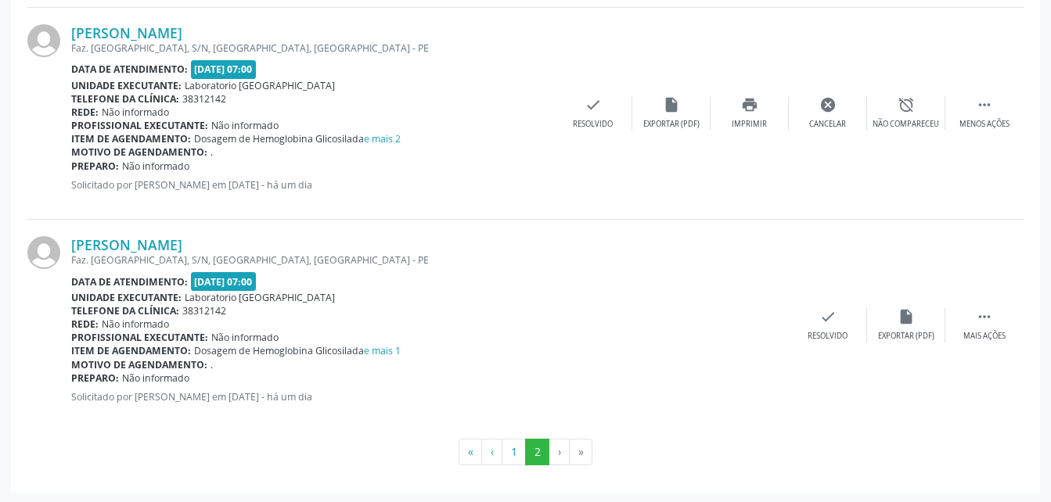
scroll to position [2977, 0]
drag, startPoint x: 991, startPoint y: 315, endPoint x: 952, endPoint y: 326, distance: 40.4
click at [991, 315] on icon "" at bounding box center [984, 315] width 17 height 17
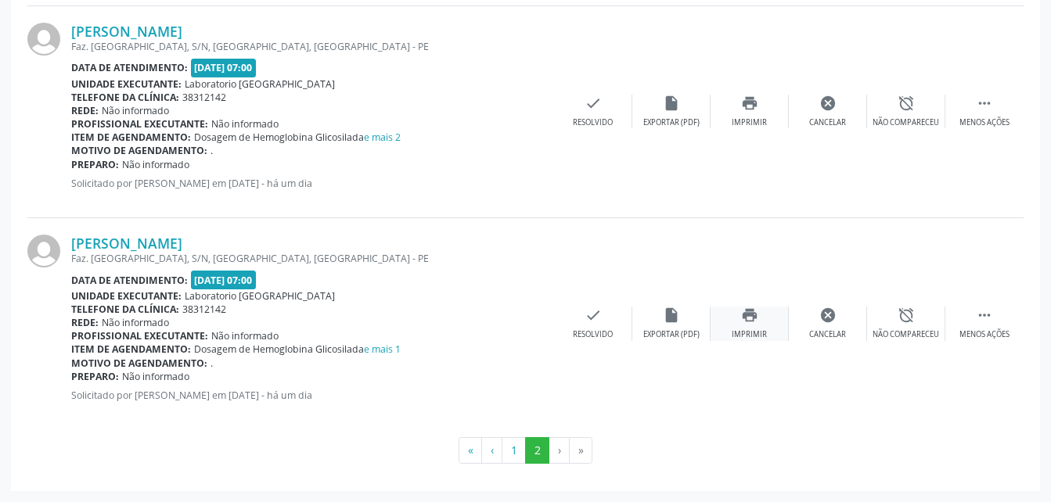
click at [737, 319] on div "print Imprimir" at bounding box center [750, 324] width 78 height 34
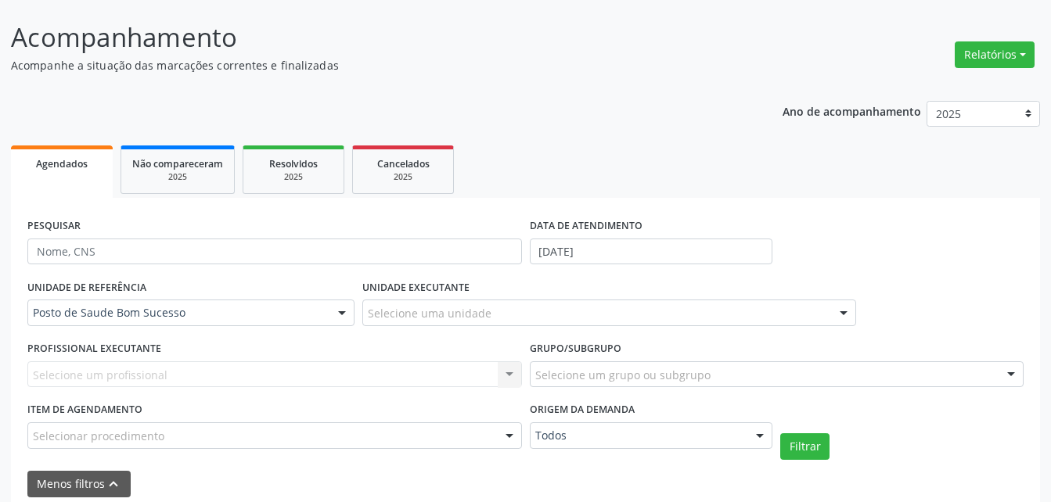
scroll to position [157, 0]
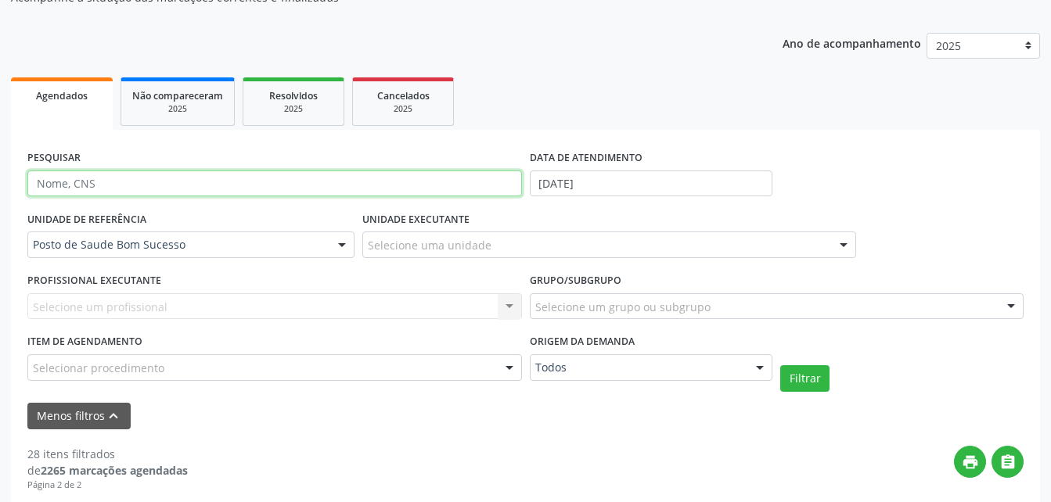
click at [126, 183] on input "text" at bounding box center [274, 184] width 495 height 27
click at [780, 366] on button "Filtrar" at bounding box center [804, 379] width 49 height 27
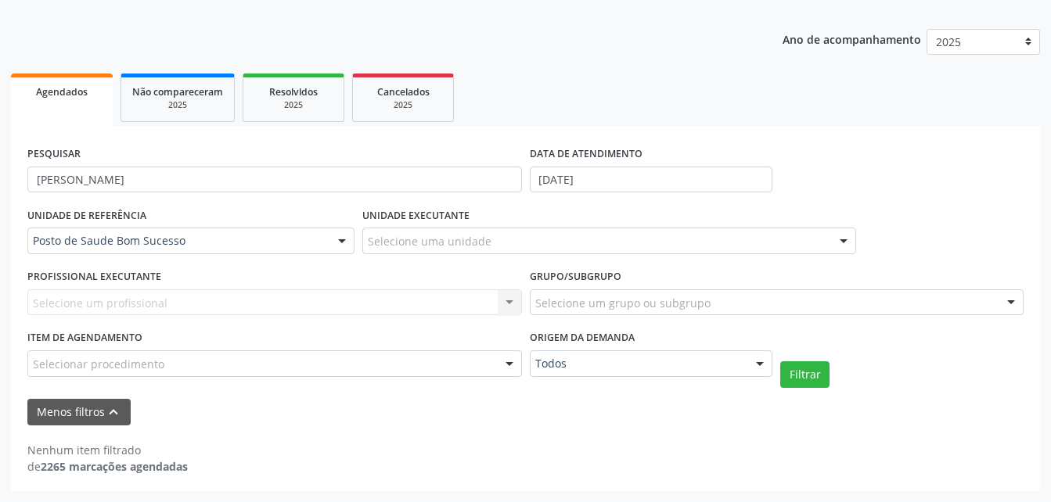
scroll to position [160, 0]
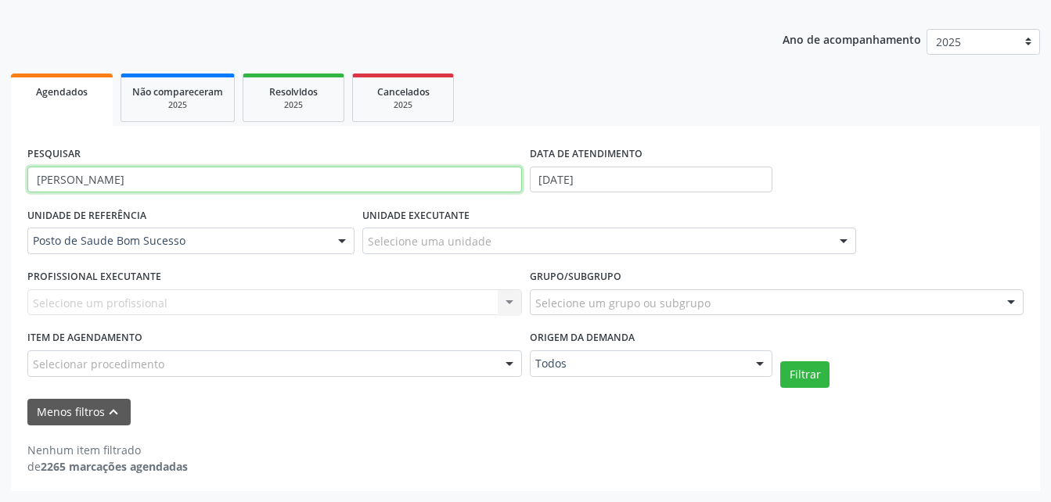
click at [89, 182] on input "[PERSON_NAME]" at bounding box center [274, 180] width 495 height 27
click at [780, 362] on button "Filtrar" at bounding box center [804, 375] width 49 height 27
click at [166, 175] on input "[PERSON_NAME]" at bounding box center [274, 180] width 495 height 27
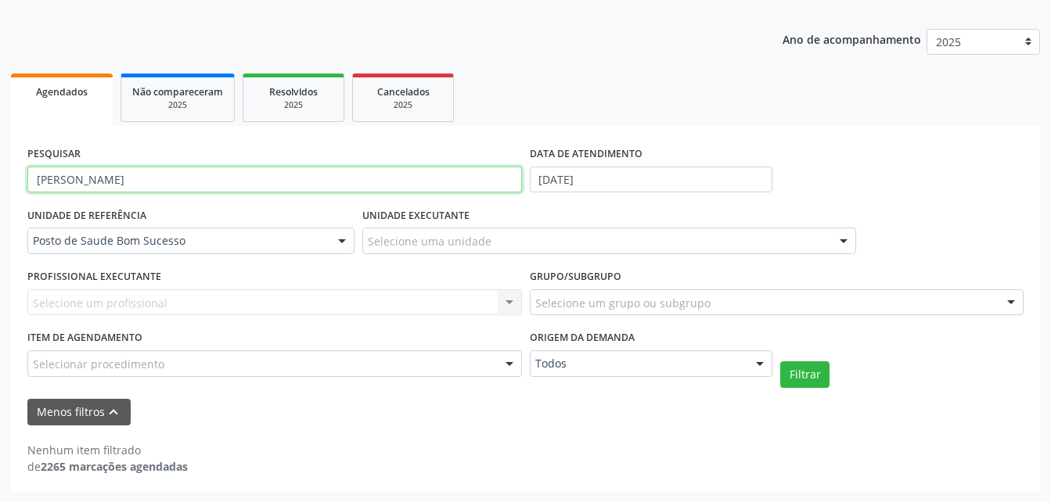
click at [166, 175] on input "[PERSON_NAME]" at bounding box center [274, 180] width 495 height 27
type input "A"
type input "[PERSON_NAME]"
click at [780, 362] on button "Filtrar" at bounding box center [804, 375] width 49 height 27
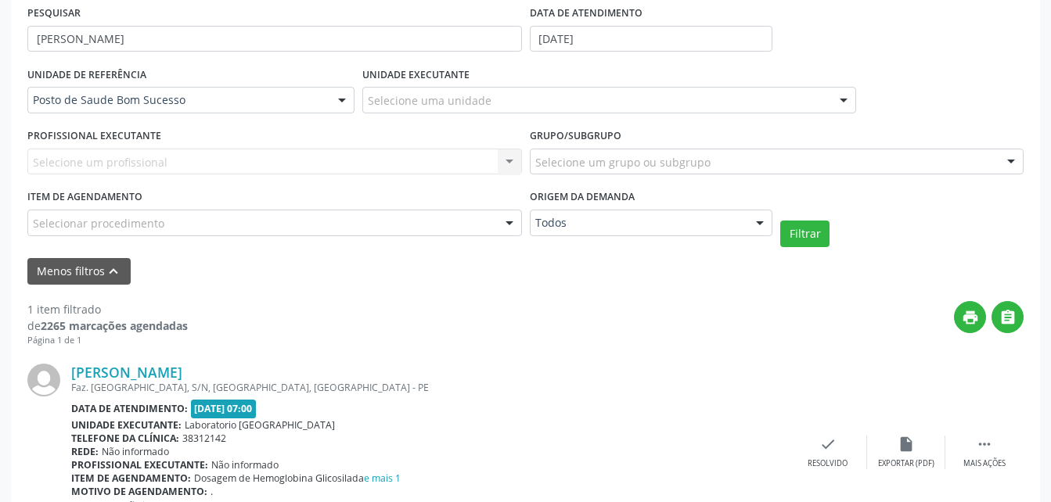
scroll to position [385, 0]
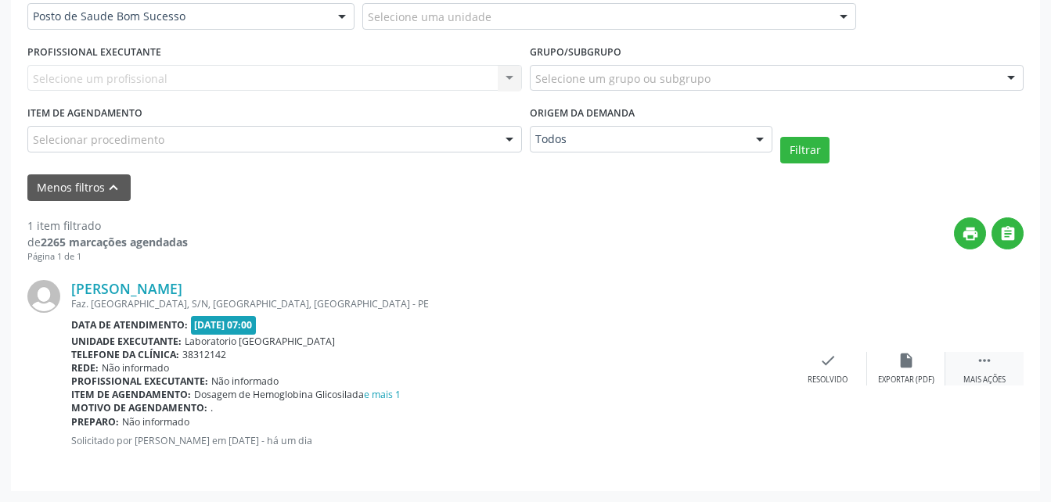
click at [981, 362] on icon "" at bounding box center [984, 360] width 17 height 17
click at [737, 380] on div "Imprimir" at bounding box center [749, 380] width 35 height 11
